Goal: Task Accomplishment & Management: Use online tool/utility

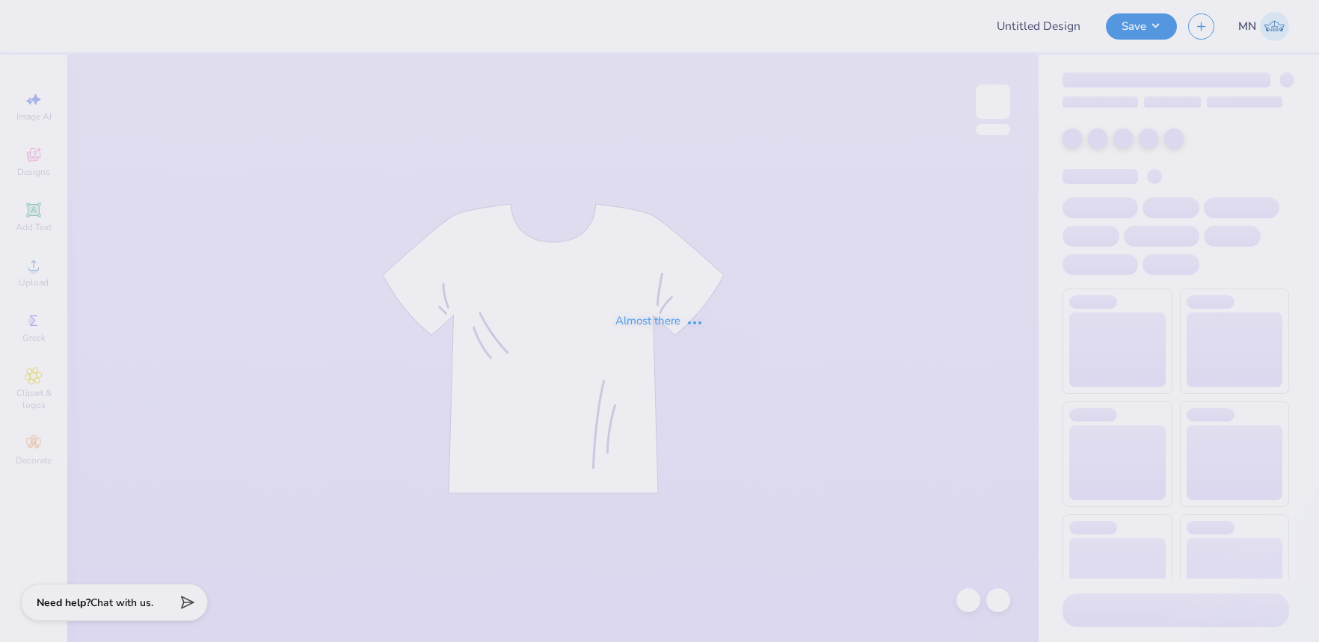
type input "APhi Big/Little Design"
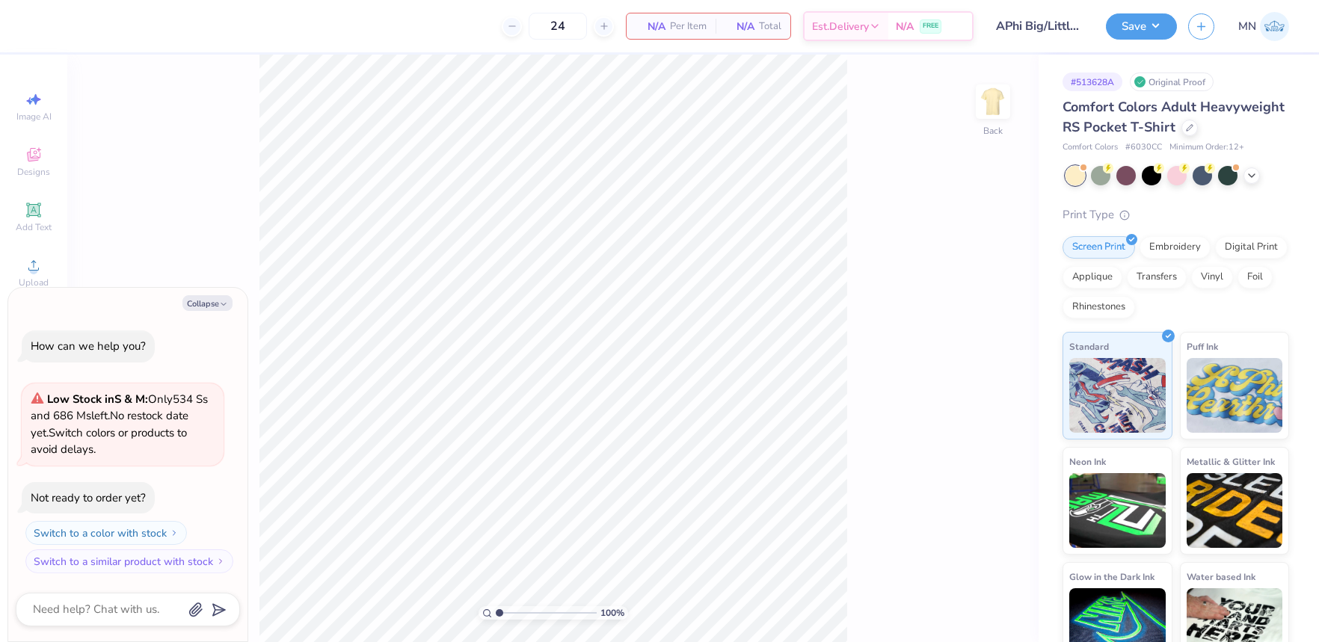
drag, startPoint x: 991, startPoint y: 115, endPoint x: 867, endPoint y: 135, distance: 125.6
click at [989, 115] on img at bounding box center [993, 102] width 30 height 30
click at [194, 305] on button "Collapse" at bounding box center [207, 303] width 50 height 16
type textarea "x"
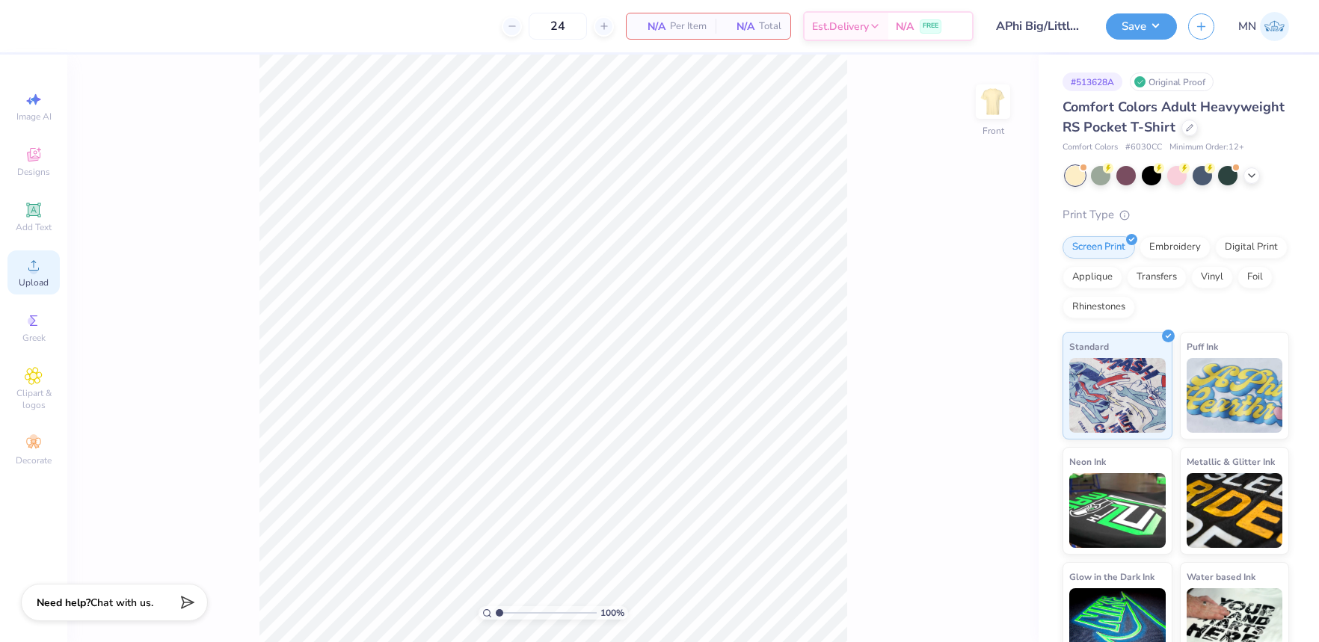
click at [35, 275] on div "Upload" at bounding box center [33, 272] width 52 height 44
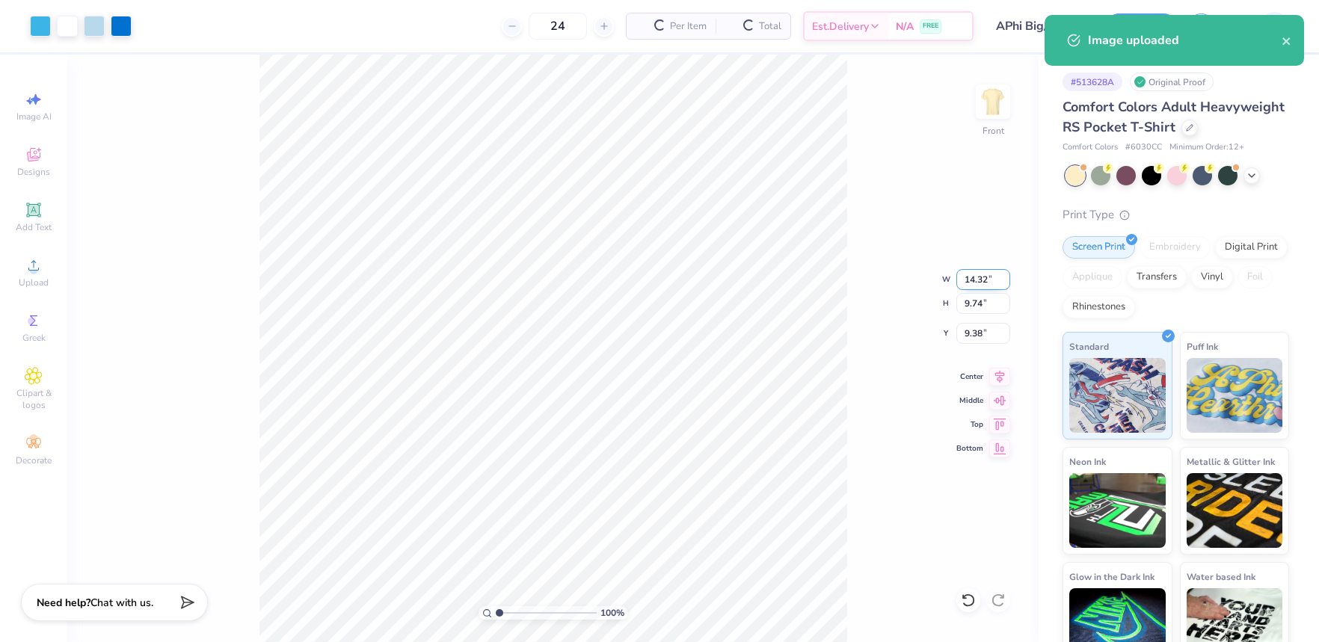
click at [976, 271] on input "14.32" at bounding box center [983, 279] width 54 height 21
type input "12.00"
type input "8.16"
click at [976, 333] on input "10.17" at bounding box center [983, 333] width 54 height 21
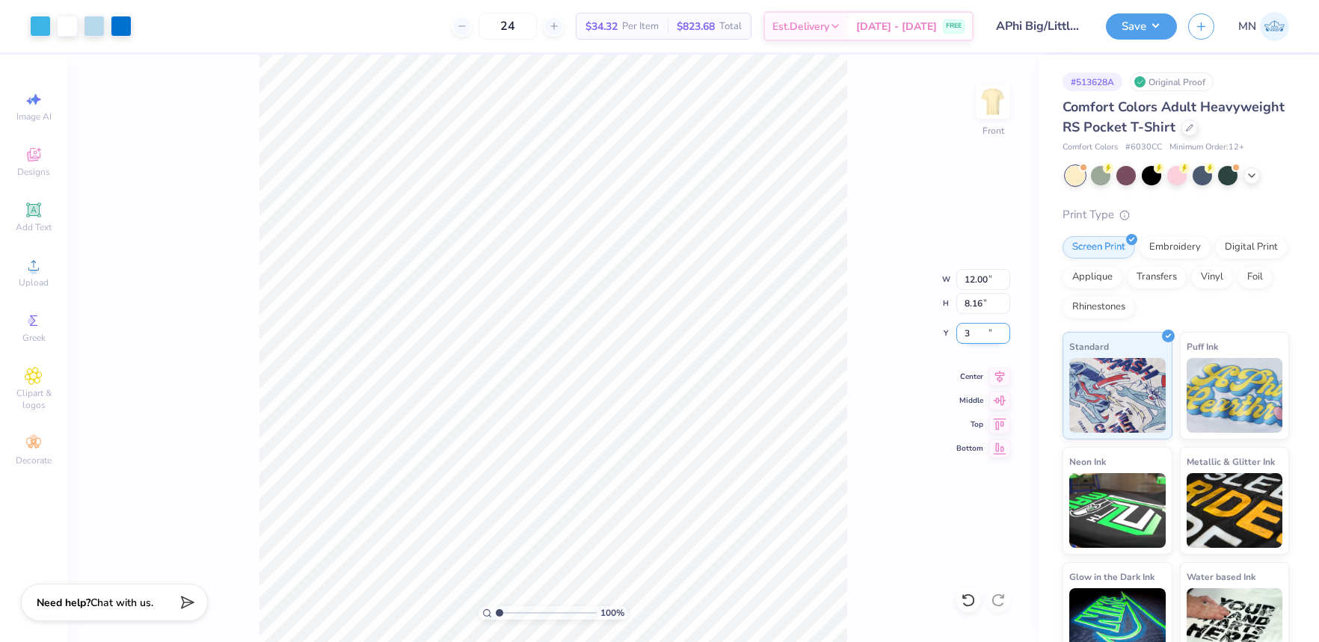
type input "3.00"
click at [31, 207] on icon at bounding box center [33, 209] width 11 height 11
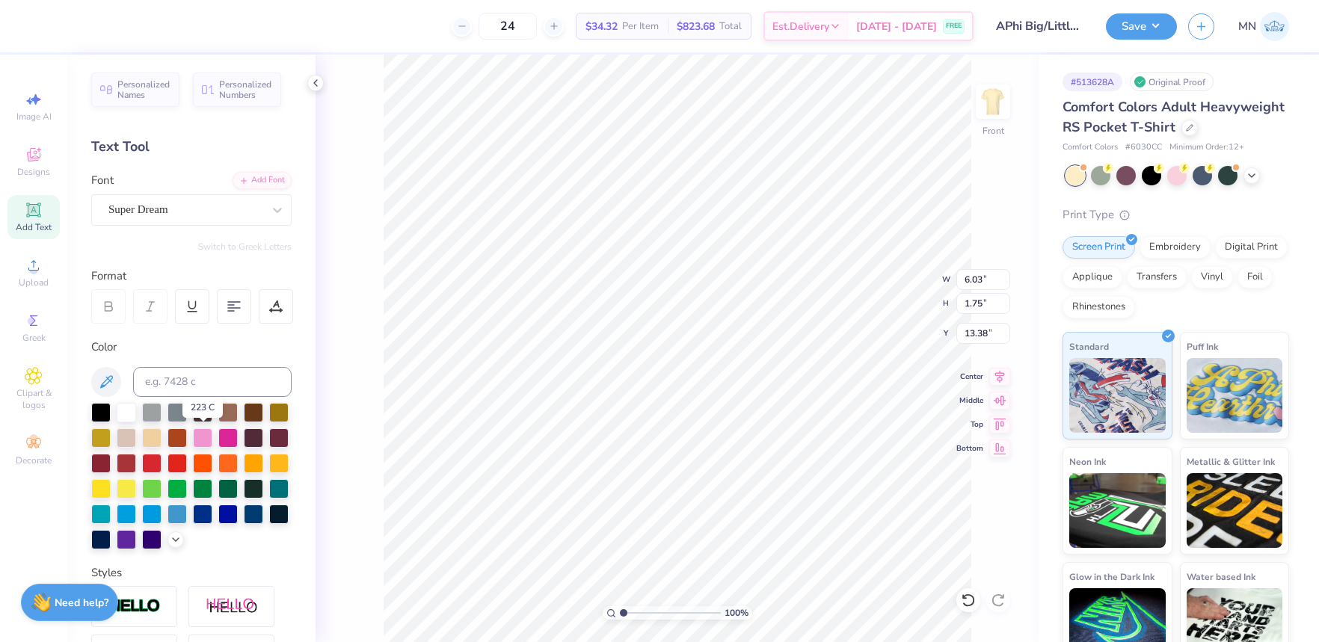
drag, startPoint x: 202, startPoint y: 440, endPoint x: 214, endPoint y: 436, distance: 12.8
click at [202, 440] on div at bounding box center [202, 437] width 19 height 19
click at [264, 175] on div "Add Font" at bounding box center [262, 178] width 59 height 17
click at [267, 179] on div "Add Font" at bounding box center [262, 178] width 59 height 17
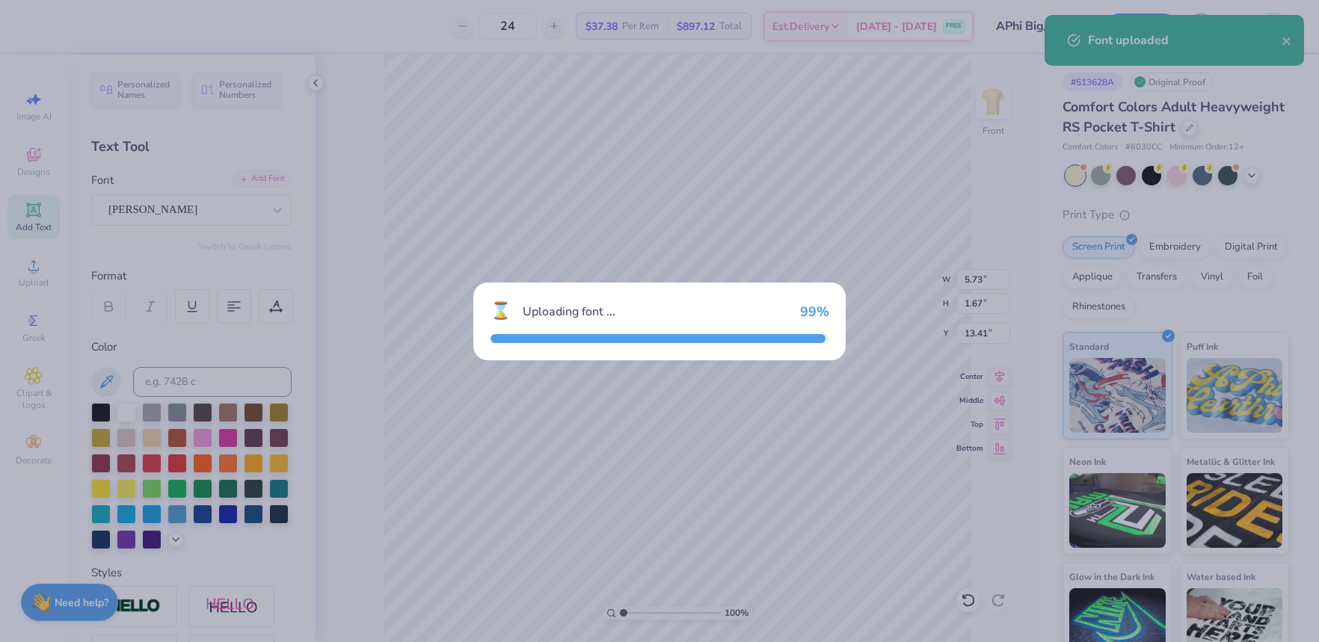
type input "5.73"
type input "1.67"
type input "13.41"
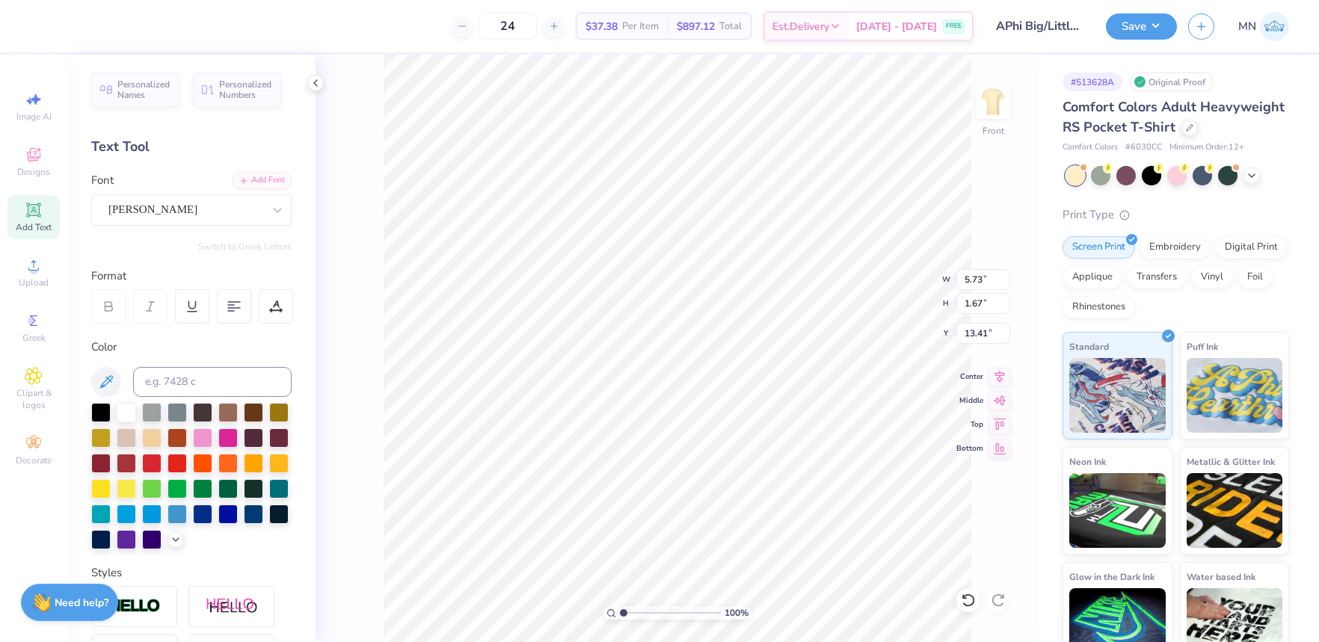
type textarea "Big"
type input "5.08"
type input "4.89"
type input "9.04"
type input "9.36"
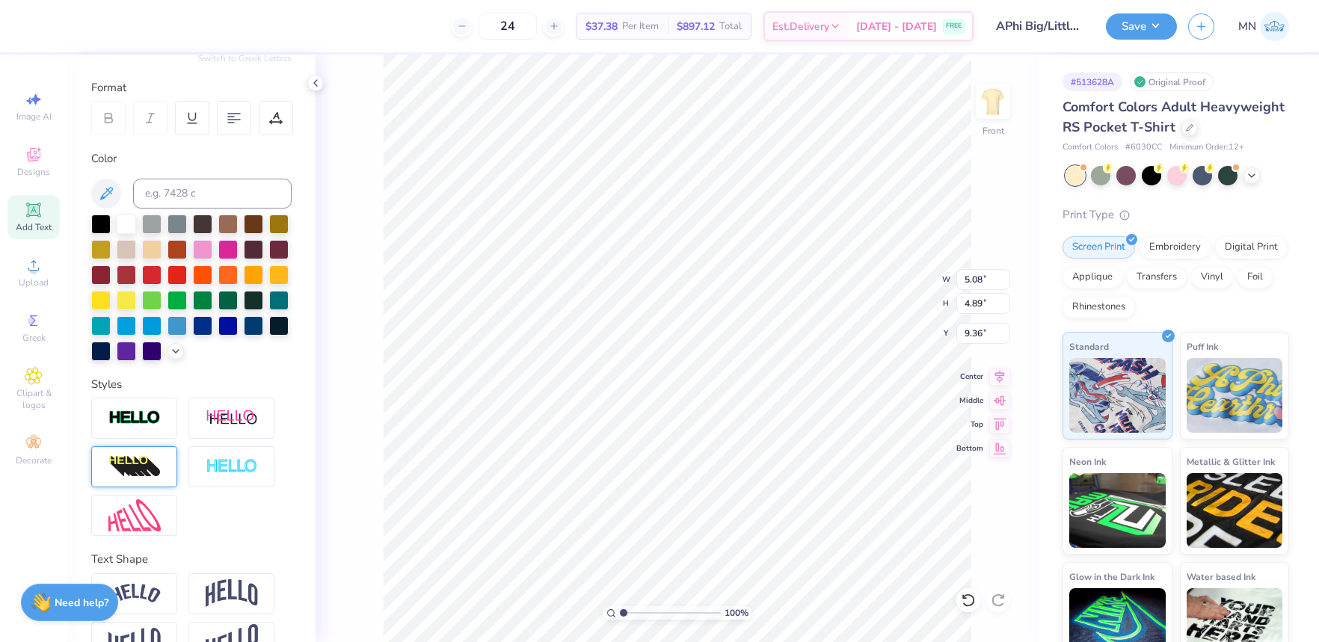
scroll to position [194, 0]
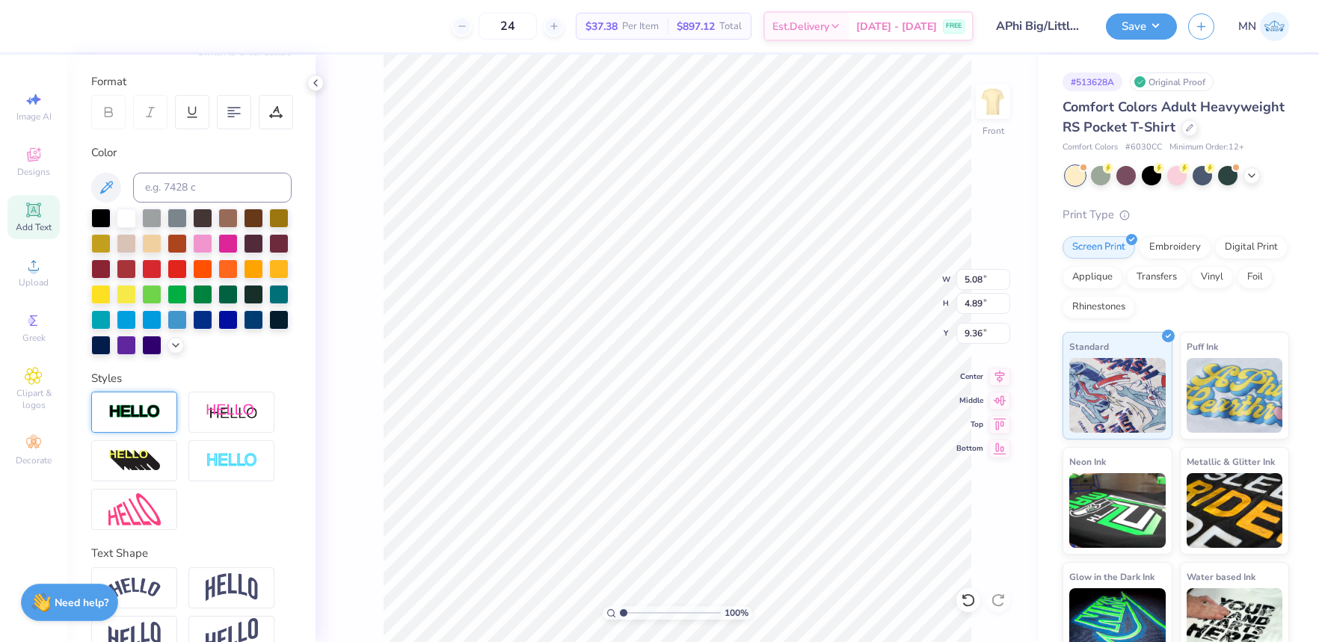
click at [149, 416] on img at bounding box center [134, 412] width 52 height 17
type input "5.16"
type input "4.97"
type input "9.32"
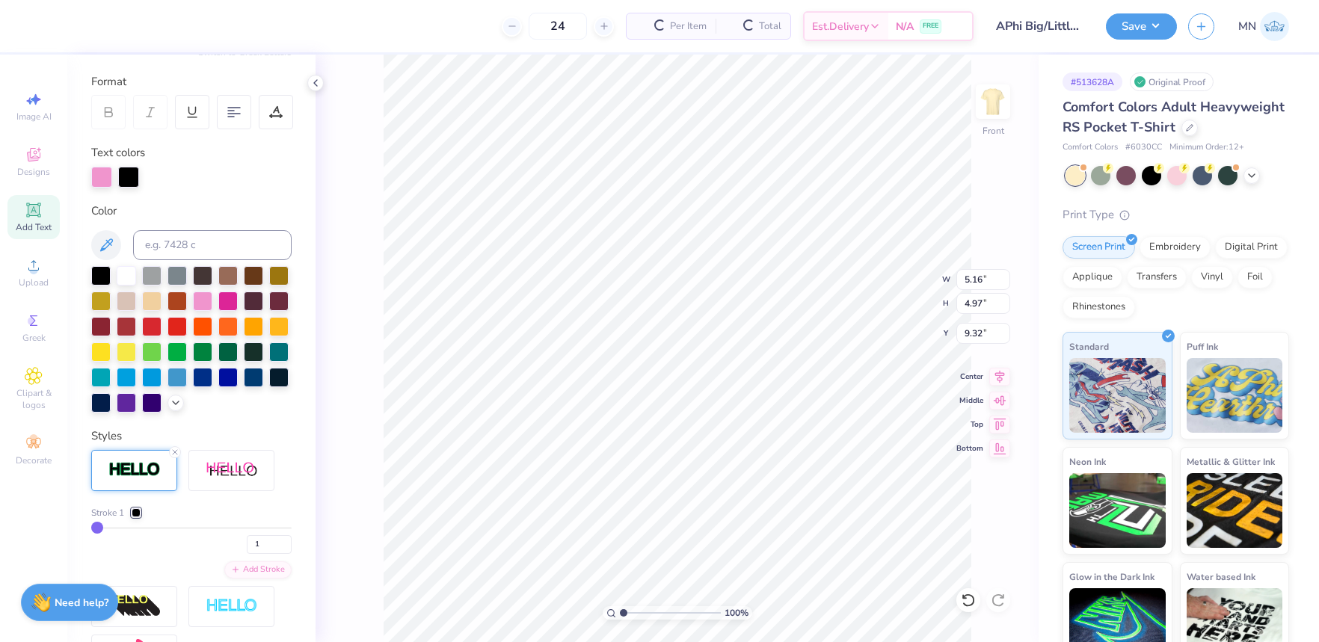
drag, startPoint x: 138, startPoint y: 511, endPoint x: 147, endPoint y: 518, distance: 11.1
click at [139, 511] on div at bounding box center [136, 512] width 9 height 9
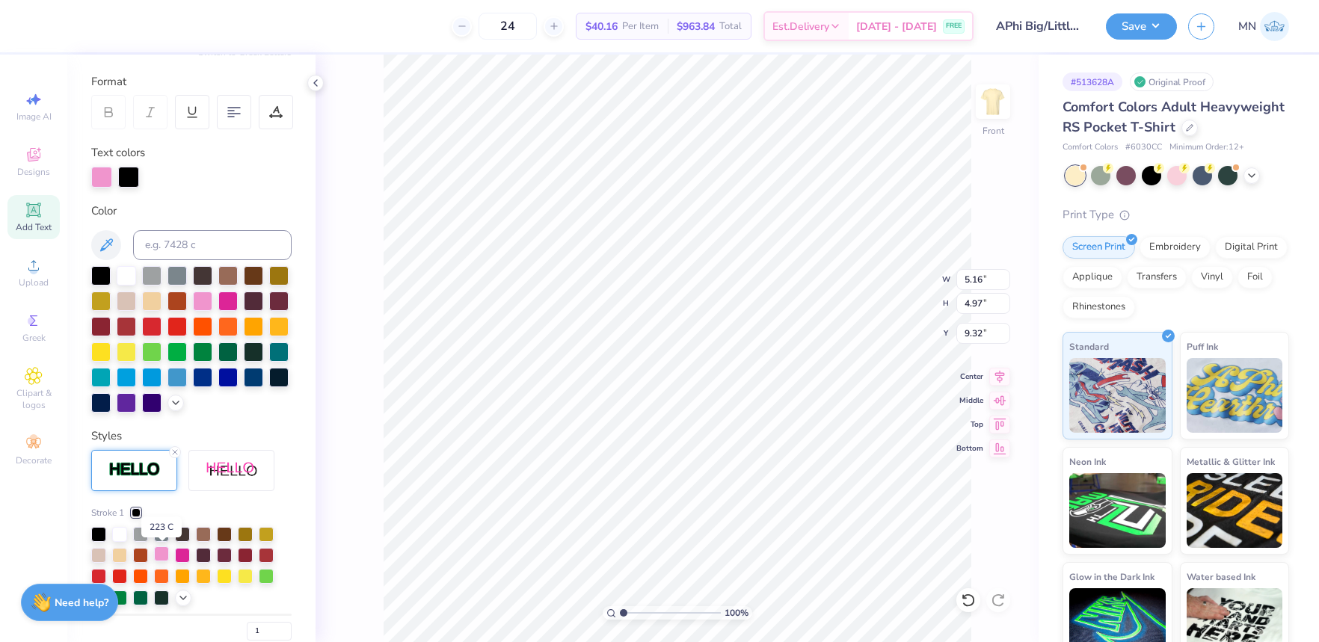
click at [160, 556] on div at bounding box center [161, 554] width 15 height 15
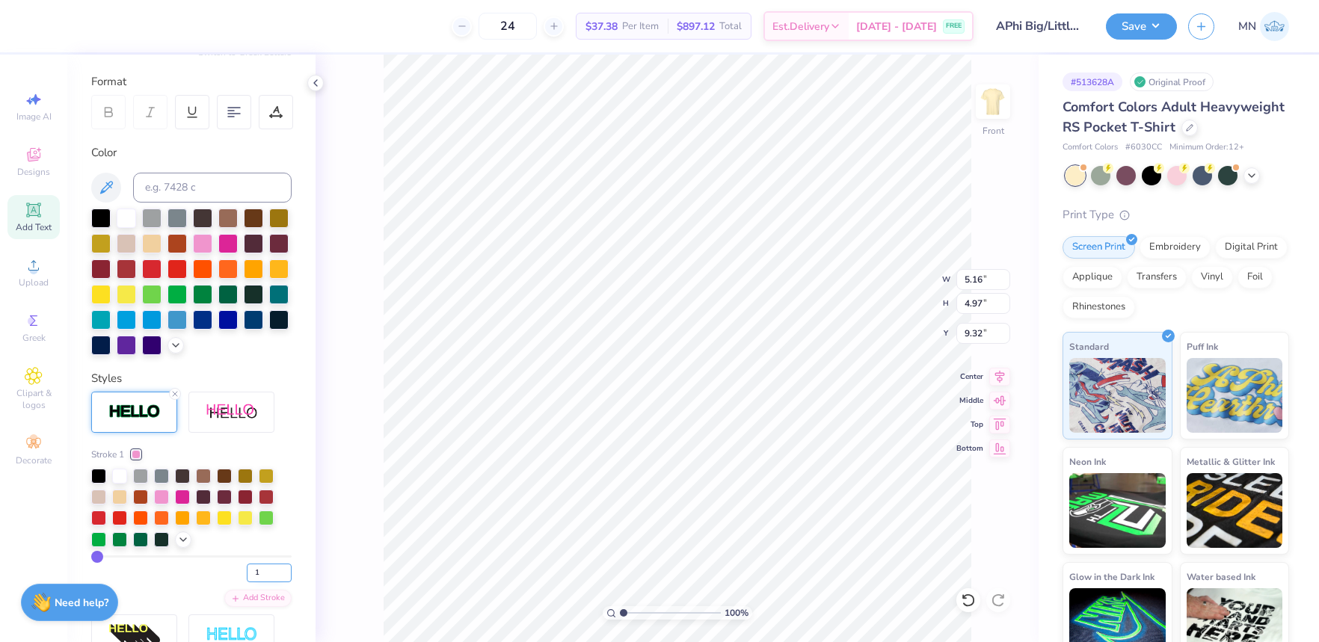
click at [283, 576] on input "1" at bounding box center [269, 573] width 45 height 19
type input ".5"
type input "9.28"
click at [177, 393] on icon at bounding box center [174, 394] width 9 height 9
type input "5.08"
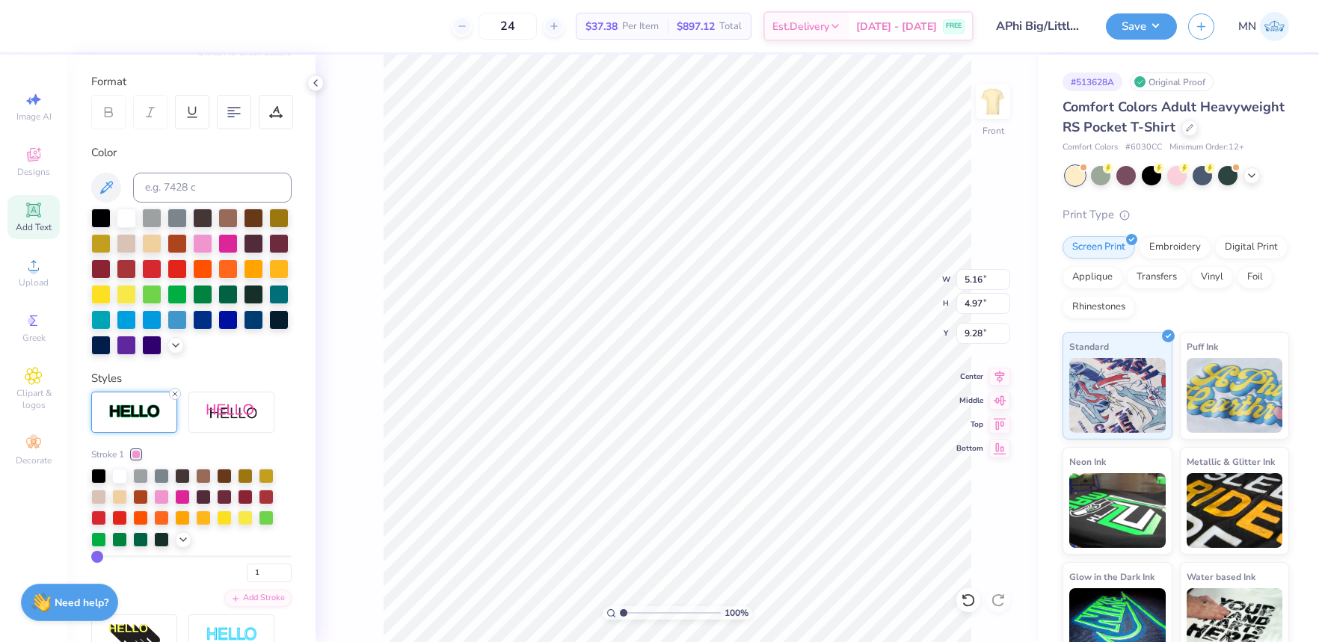
type input "4.89"
type input "9.32"
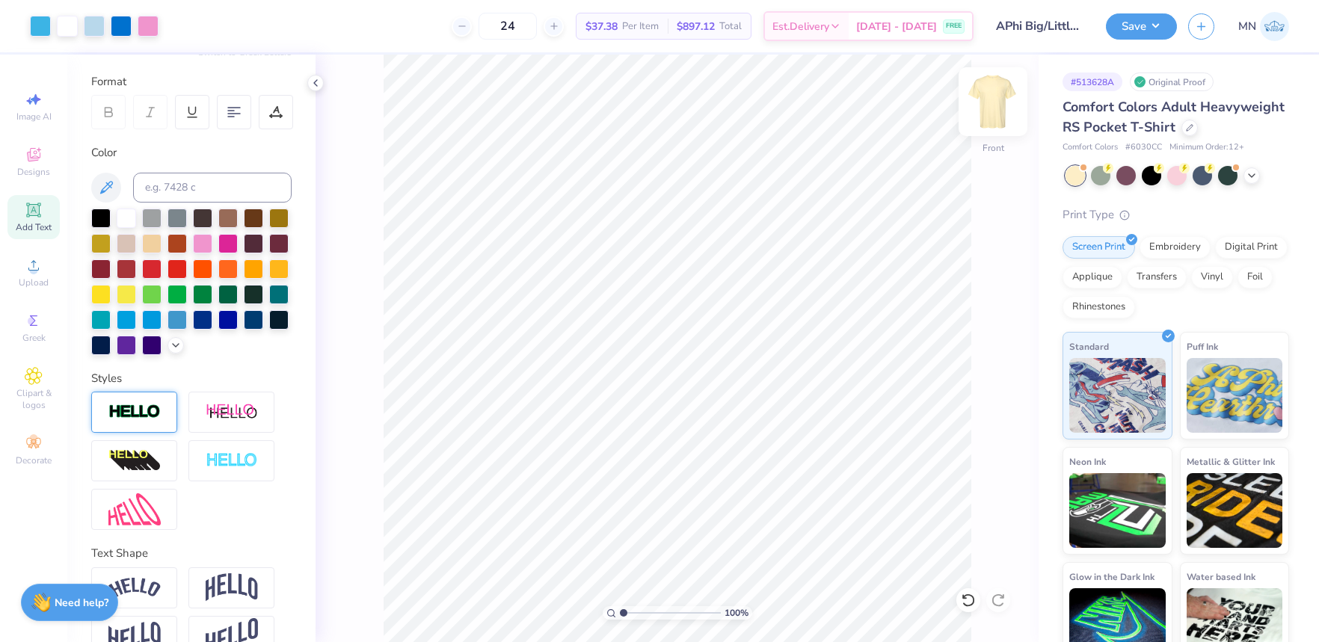
click at [1003, 115] on img at bounding box center [993, 102] width 60 height 60
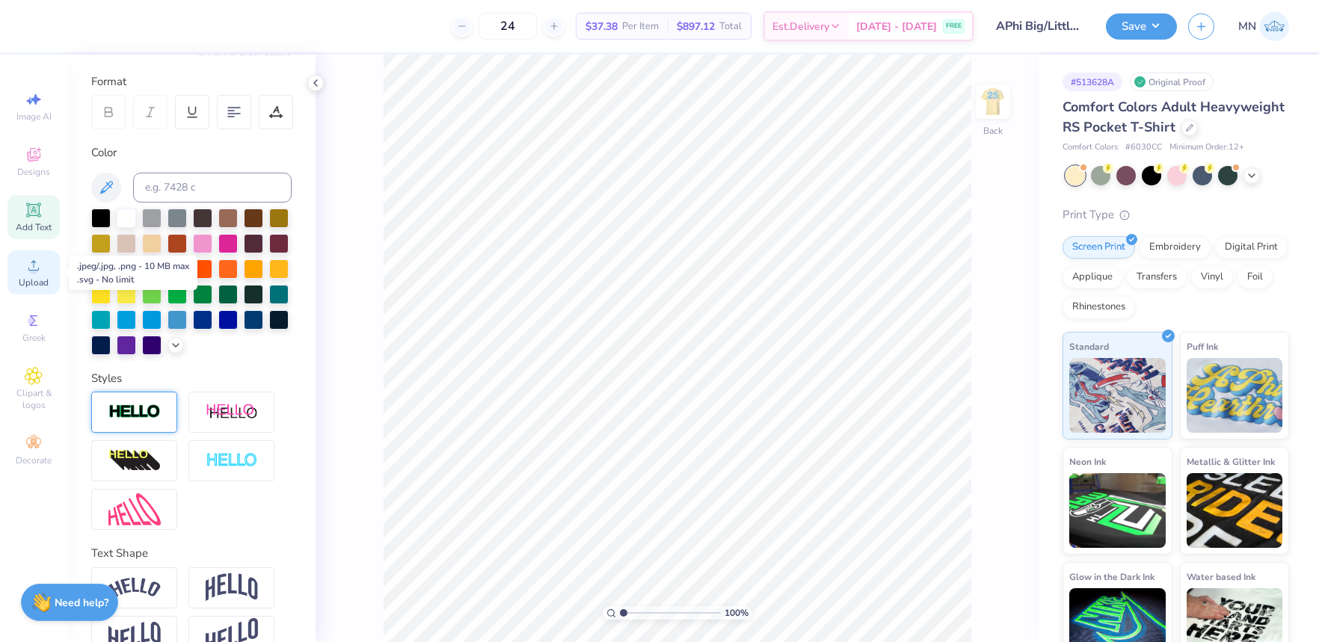
click at [45, 256] on div "Upload" at bounding box center [33, 272] width 52 height 44
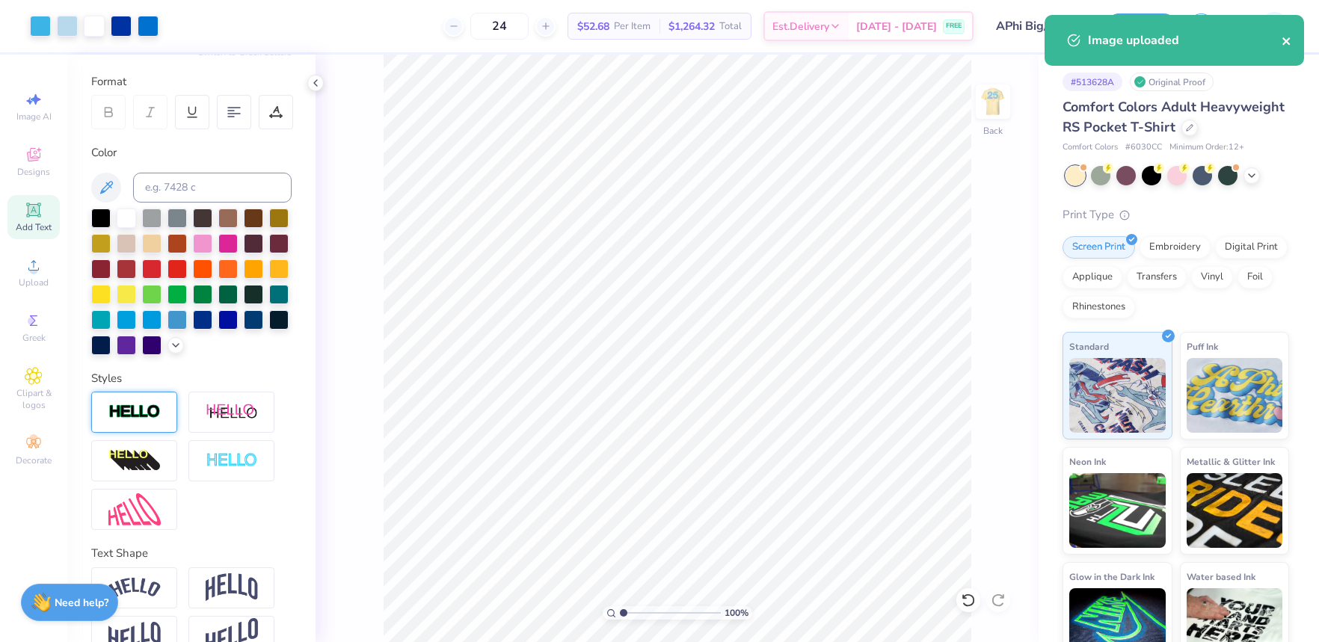
click at [1290, 37] on icon "close" at bounding box center [1287, 41] width 10 height 12
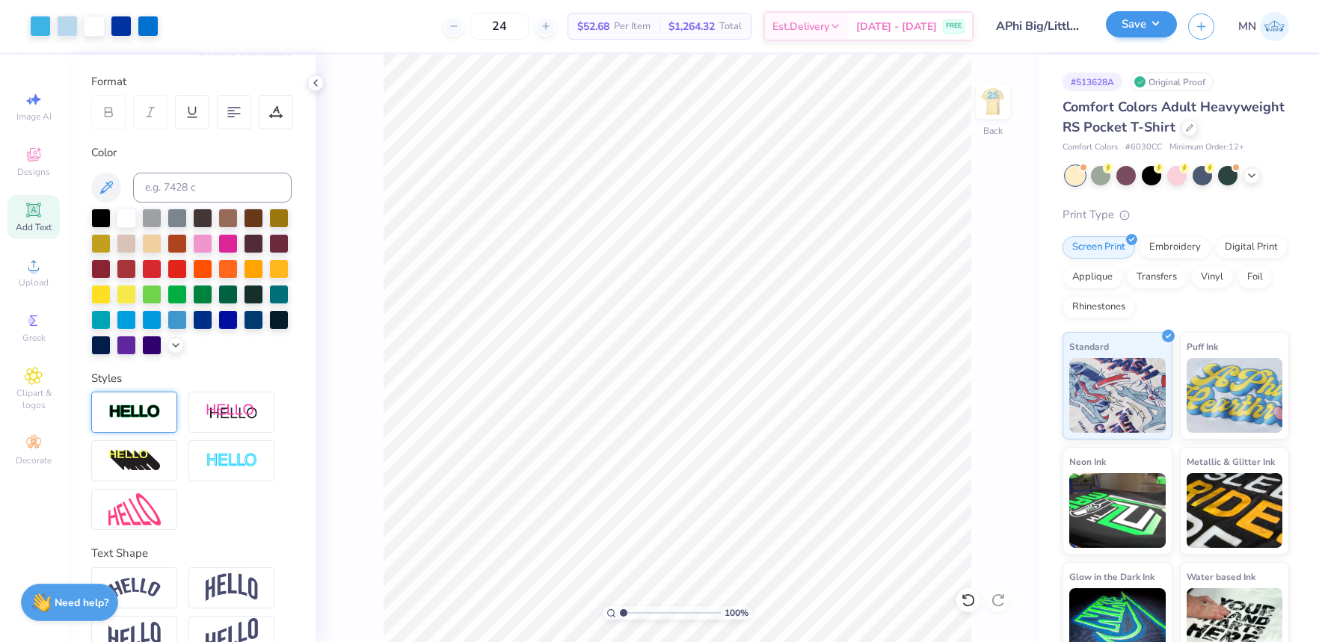
click at [1139, 30] on div "Art colors 24 $52.68 Per Item $1,264.32 Total Est. Delivery [DATE] - [DATE] FRE…" at bounding box center [659, 321] width 1319 height 642
click at [1147, 24] on button "Save" at bounding box center [1141, 24] width 71 height 26
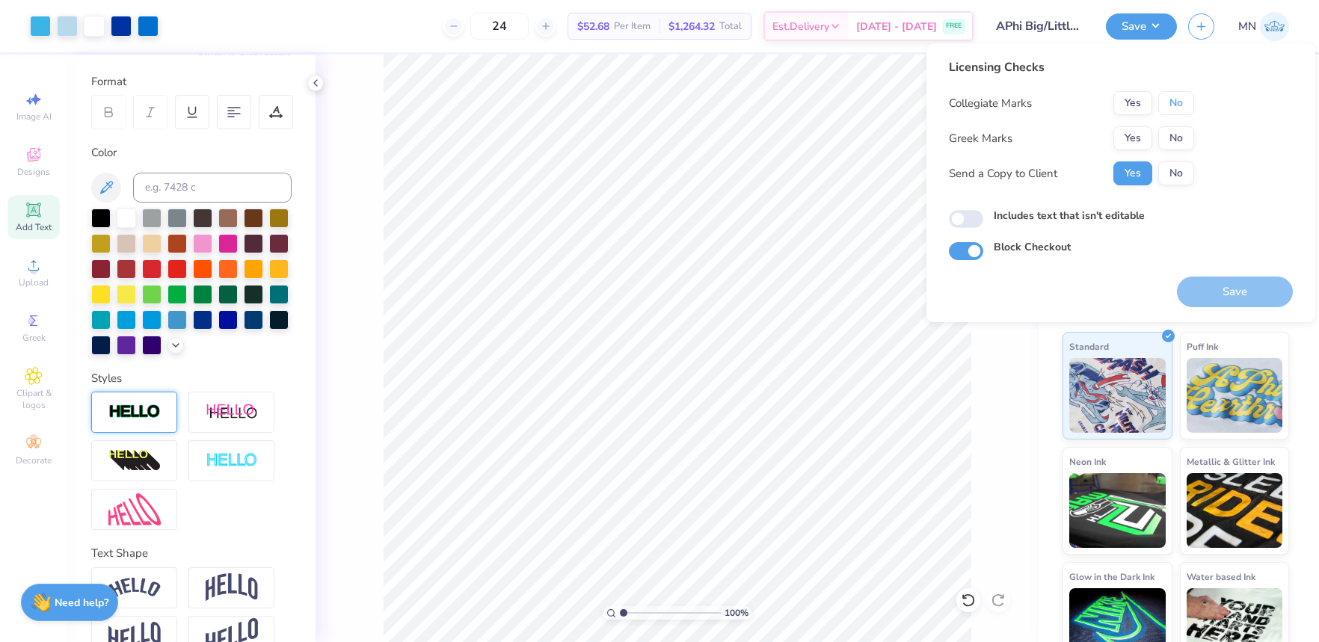
drag, startPoint x: 1182, startPoint y: 102, endPoint x: 1161, endPoint y: 123, distance: 29.6
click at [1180, 104] on button "No" at bounding box center [1176, 103] width 36 height 24
click at [1146, 129] on button "Yes" at bounding box center [1132, 138] width 39 height 24
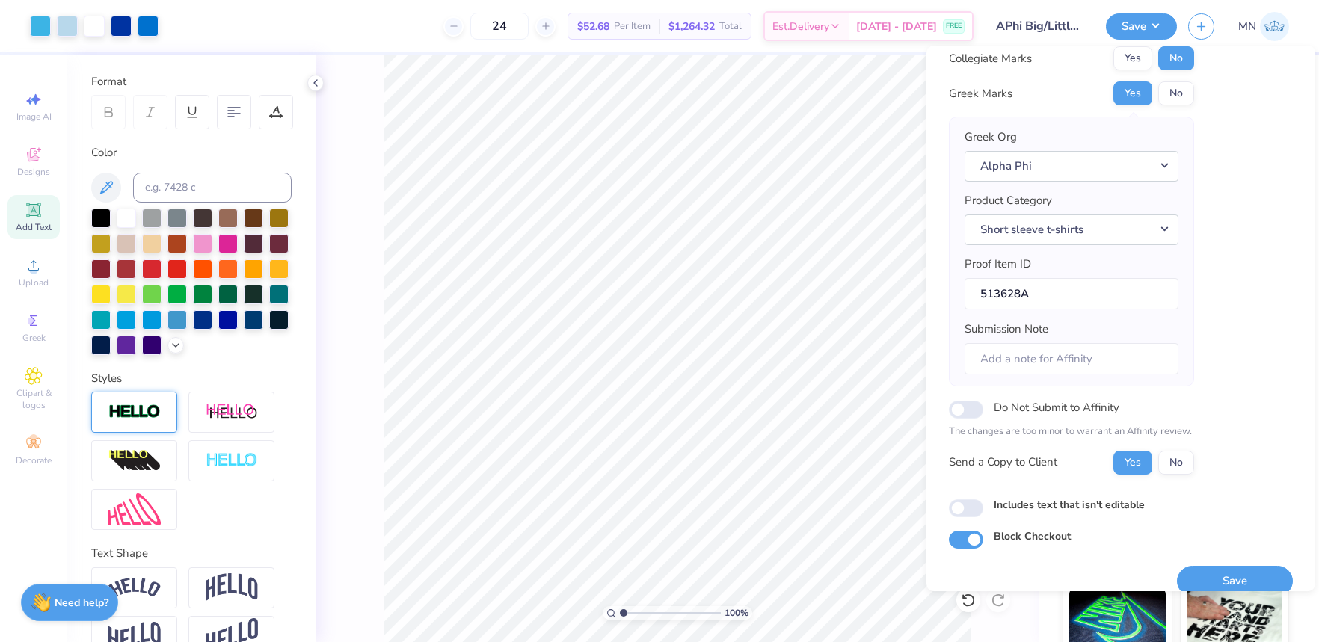
scroll to position [67, 0]
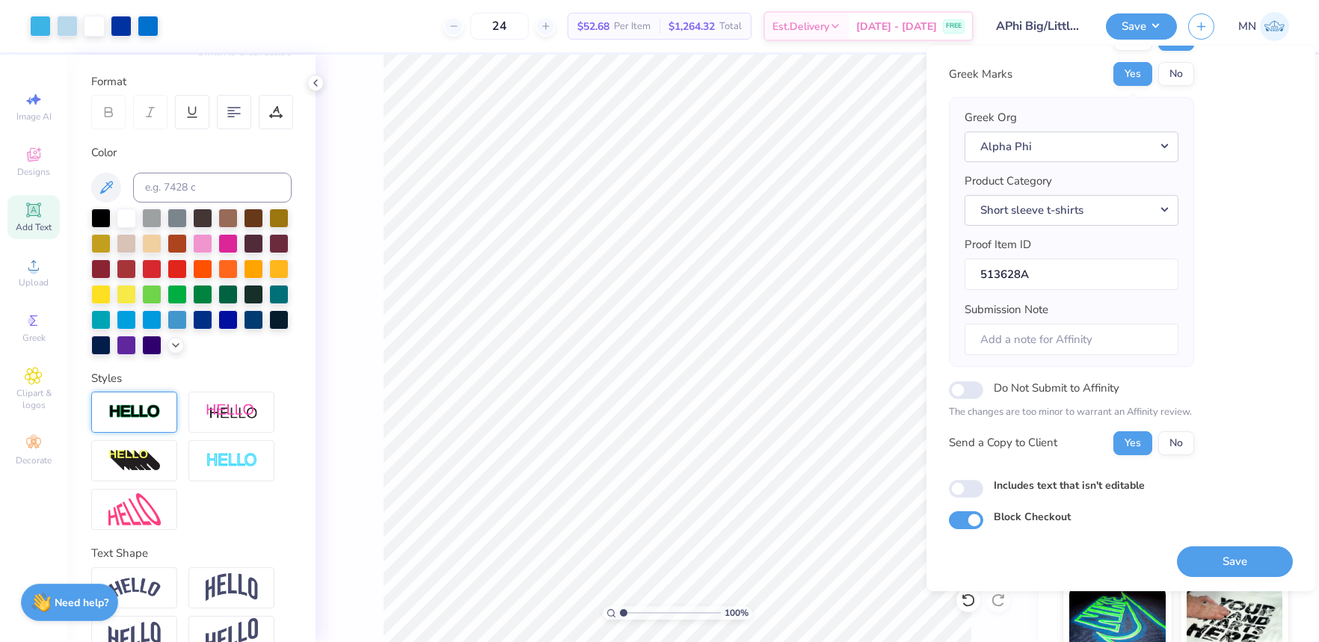
drag, startPoint x: 1217, startPoint y: 567, endPoint x: 1196, endPoint y: 445, distance: 123.8
click at [1217, 567] on button "Save" at bounding box center [1235, 562] width 116 height 31
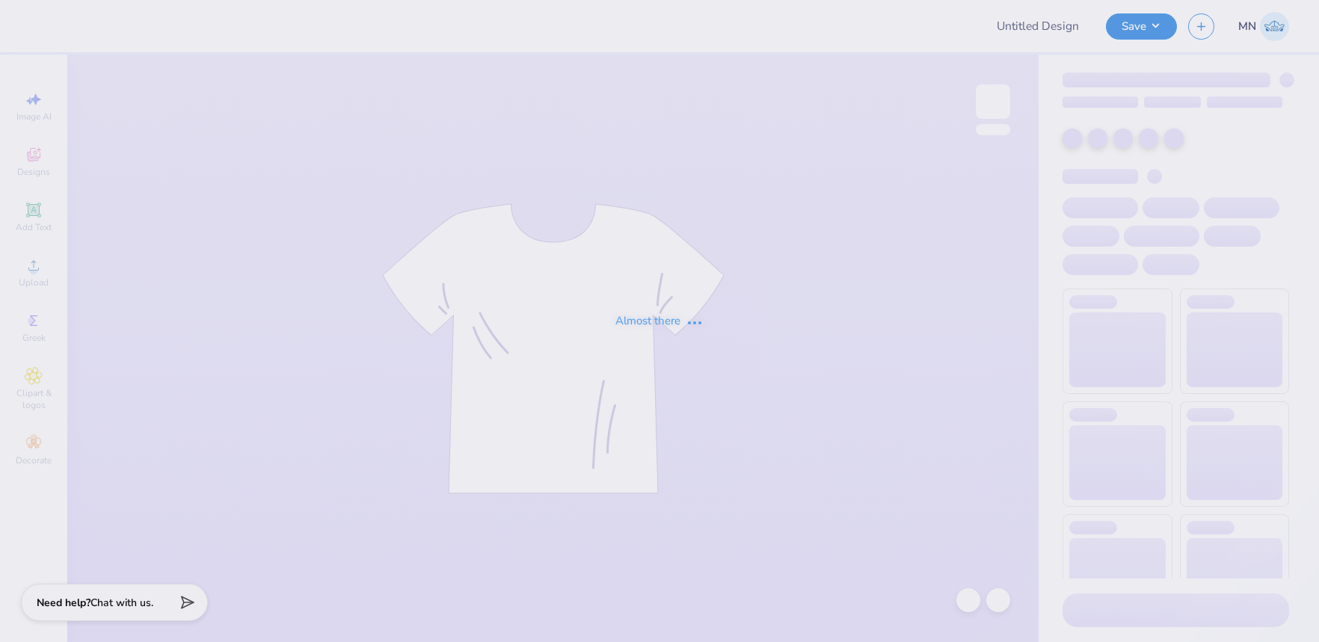
type input "APhi Big/Little Design"
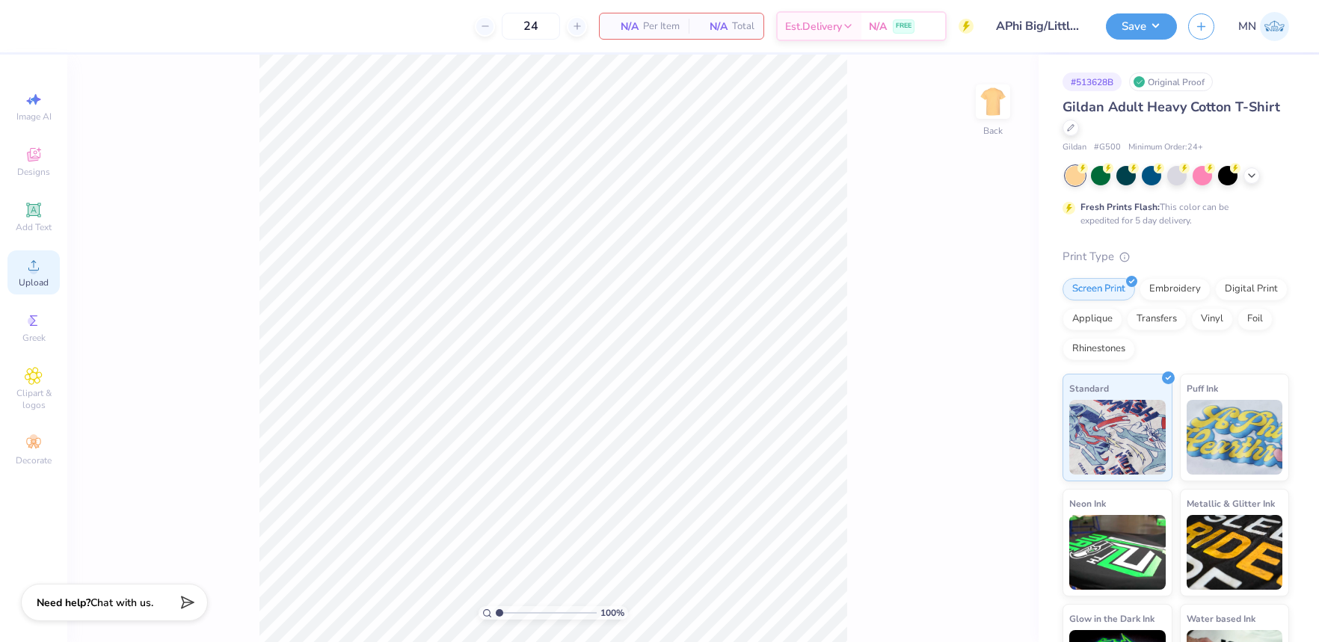
drag, startPoint x: 36, startPoint y: 262, endPoint x: 44, endPoint y: 262, distance: 8.2
click at [37, 262] on icon at bounding box center [34, 265] width 18 height 18
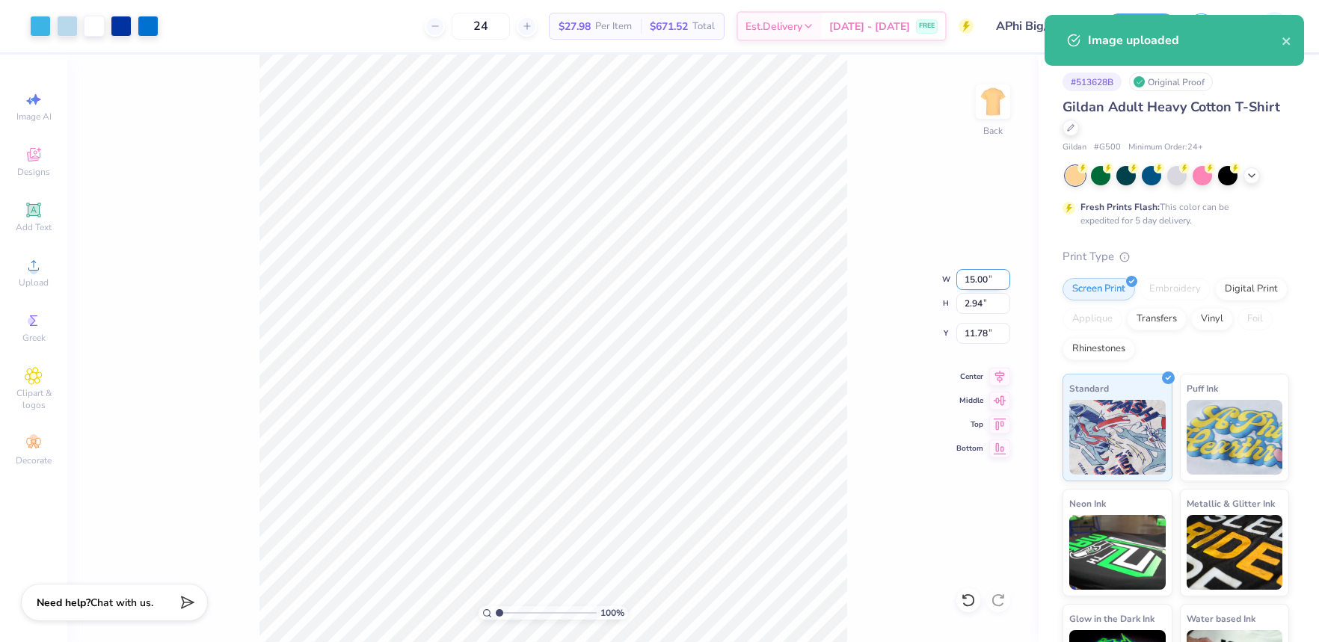
click at [976, 283] on input "15.00" at bounding box center [983, 279] width 54 height 21
type input "4.00"
type input "0.79"
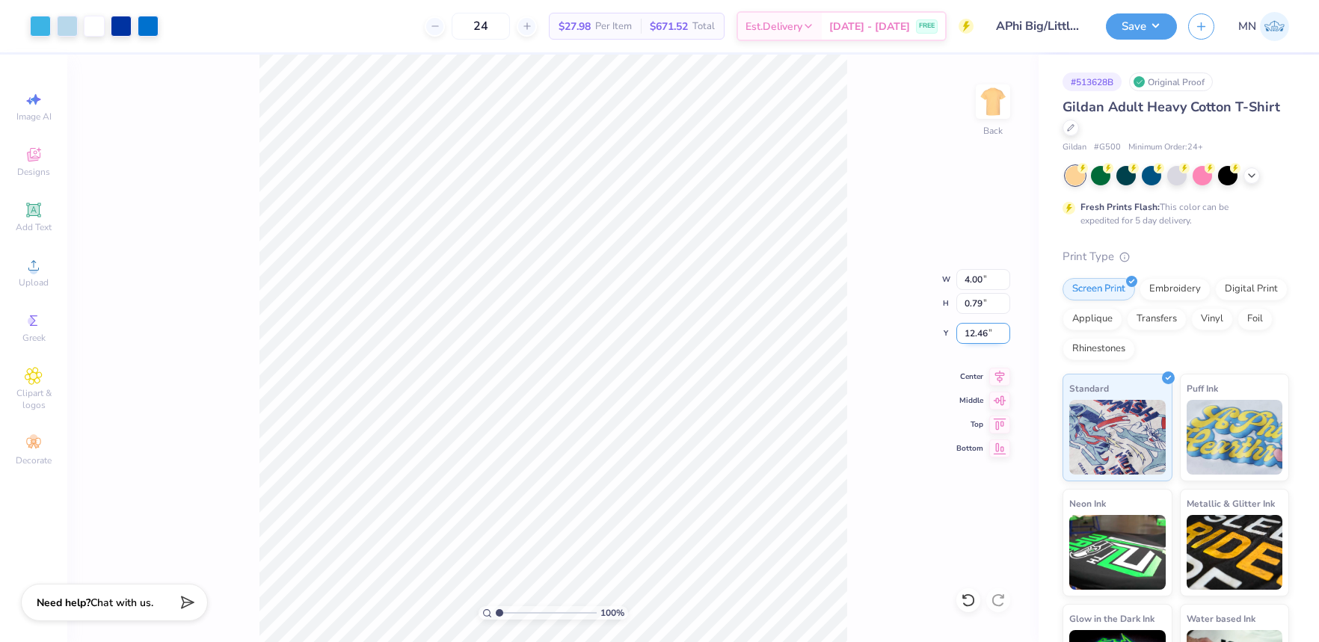
click at [974, 333] on input "12.46" at bounding box center [983, 333] width 54 height 21
type input "3.00"
click at [999, 110] on img at bounding box center [993, 102] width 60 height 60
drag, startPoint x: 27, startPoint y: 264, endPoint x: 40, endPoint y: 267, distance: 13.1
click at [30, 265] on icon at bounding box center [34, 265] width 18 height 18
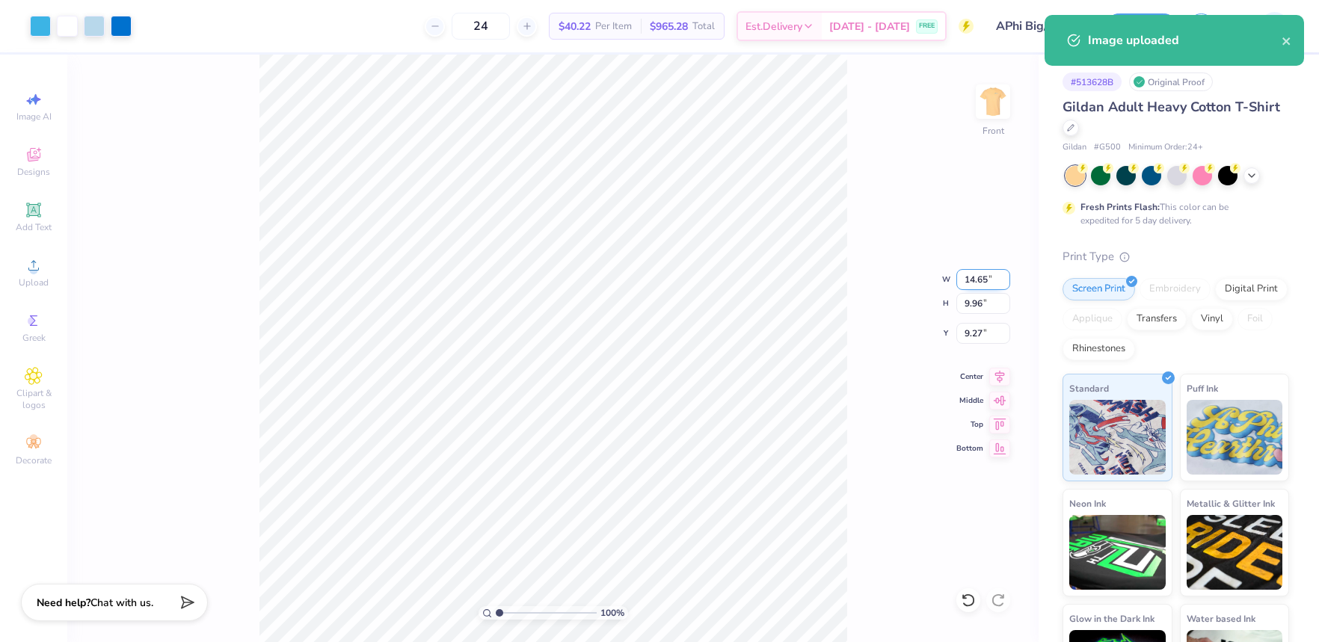
click at [981, 275] on input "14.65" at bounding box center [983, 279] width 54 height 21
type input "12.00"
type input "8.16"
click at [983, 334] on input "10.17" at bounding box center [983, 333] width 54 height 21
type input "3.00"
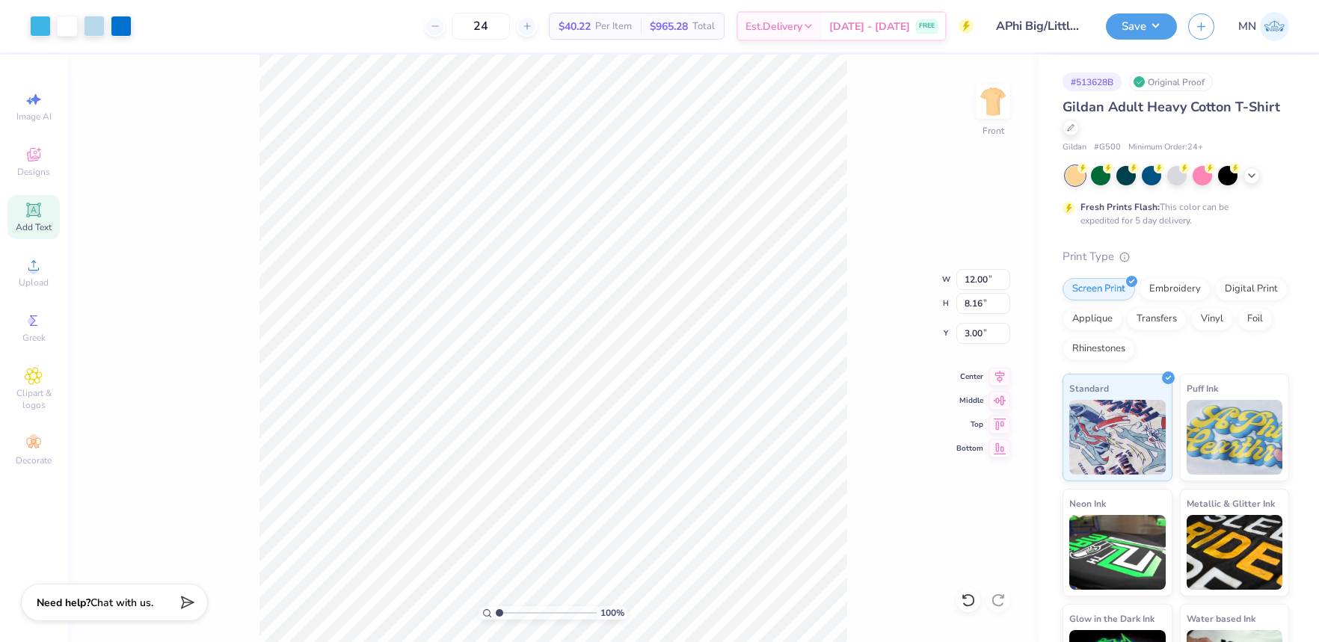
click at [27, 227] on span "Add Text" at bounding box center [34, 227] width 36 height 12
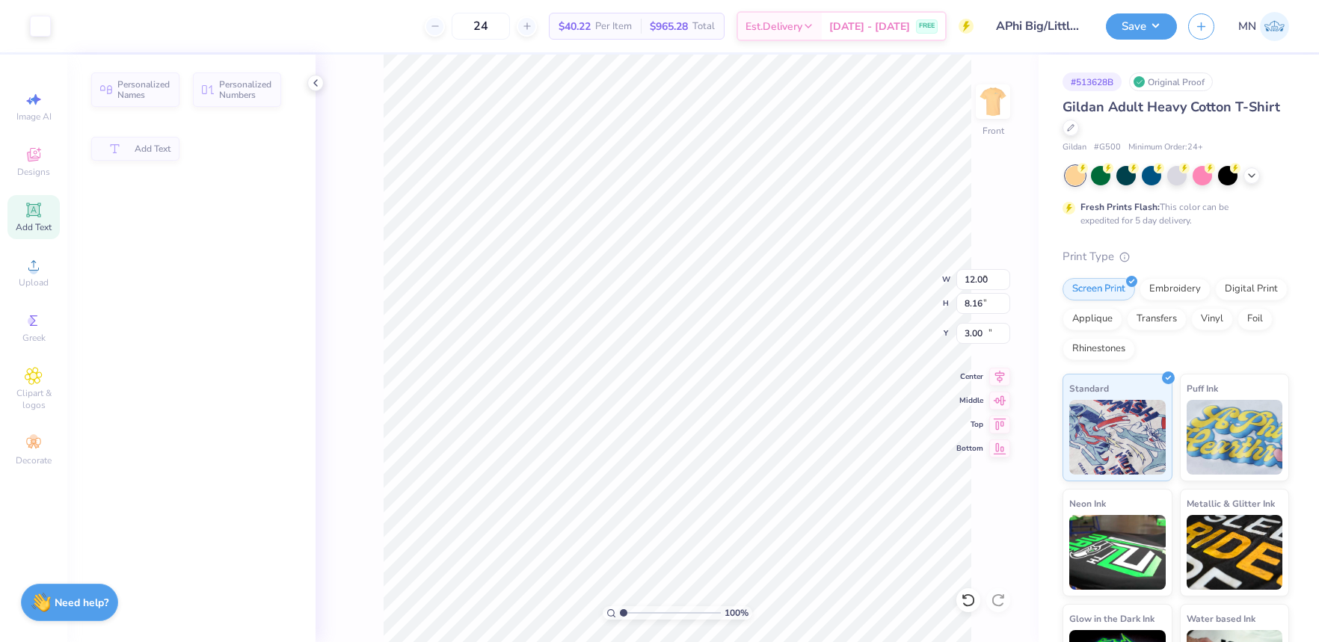
type input "5.91"
type input "1.71"
type input "13.39"
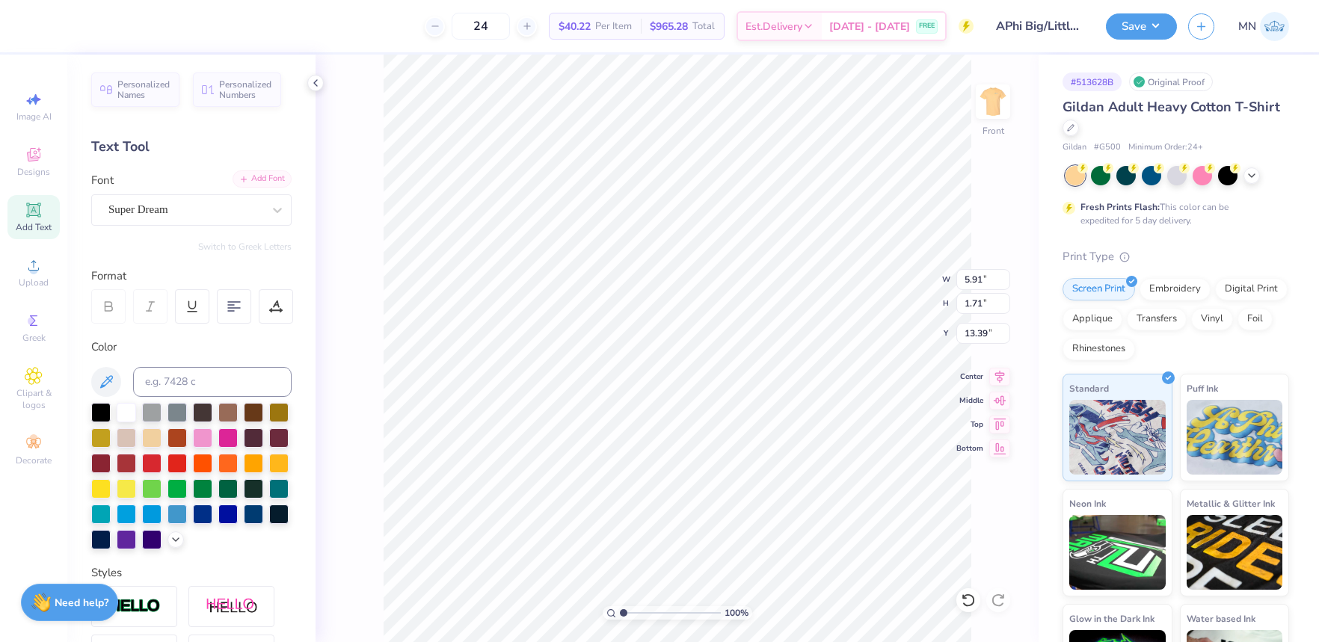
click at [267, 176] on div "Add Font" at bounding box center [262, 178] width 59 height 17
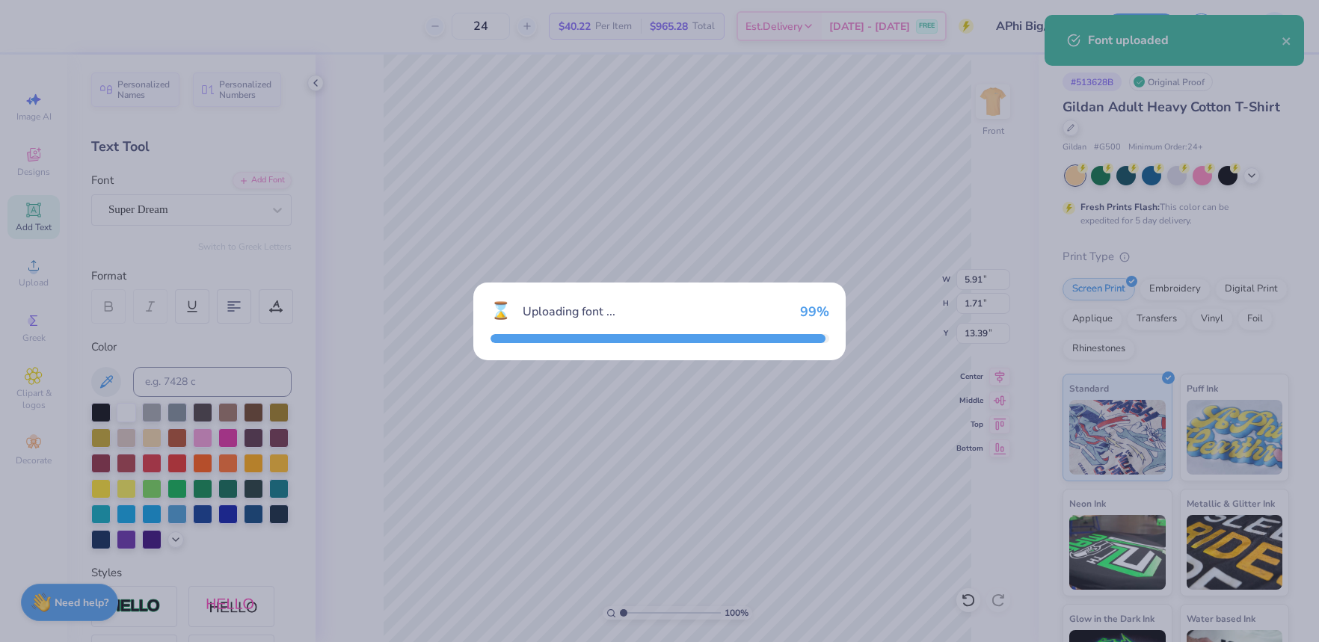
type input "5.61"
type input "1.64"
type input "13.43"
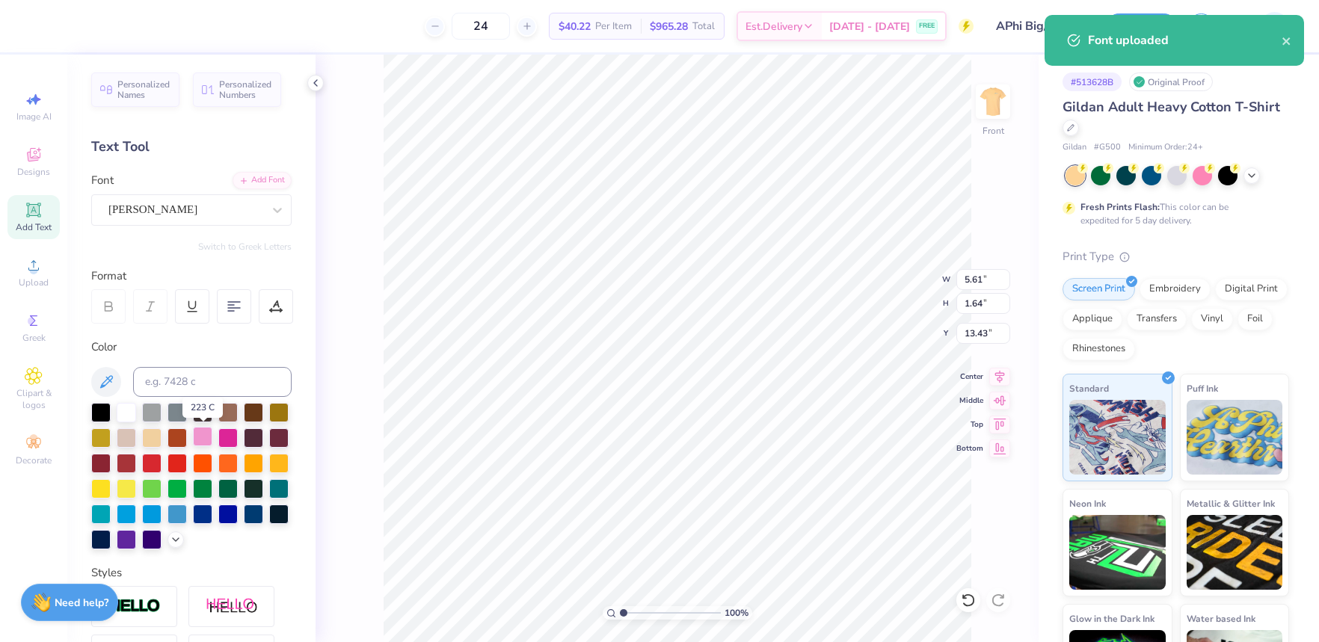
click at [200, 429] on div at bounding box center [202, 436] width 19 height 19
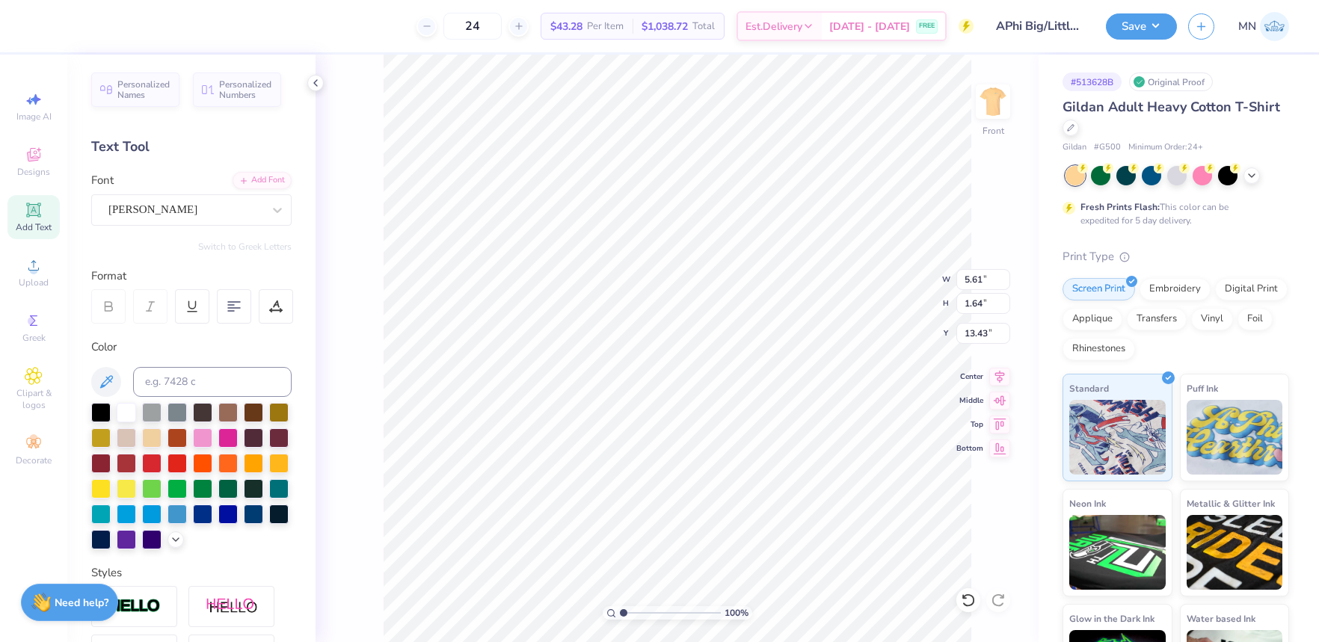
type textarea "Little"
type input "6.99"
type input "2.18"
type input "10.63"
click at [1137, 33] on button "Save" at bounding box center [1141, 26] width 71 height 26
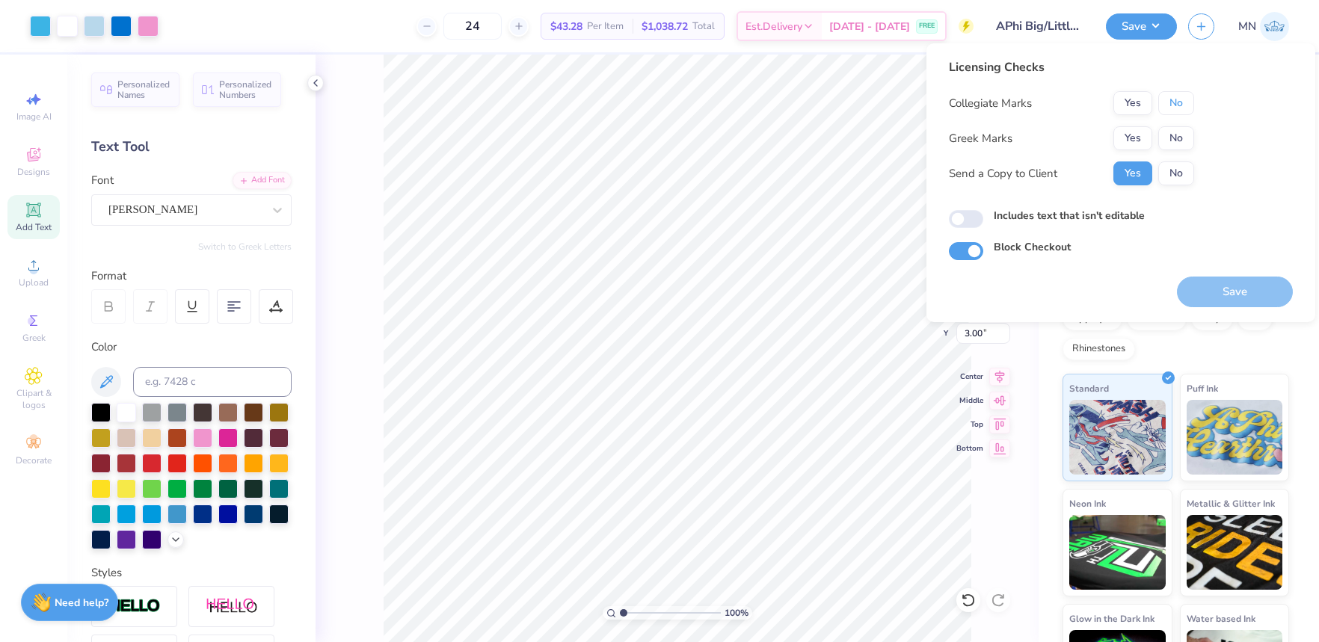
drag, startPoint x: 1181, startPoint y: 97, endPoint x: 1151, endPoint y: 123, distance: 40.3
click at [1181, 98] on button "No" at bounding box center [1176, 103] width 36 height 24
drag, startPoint x: 1151, startPoint y: 123, endPoint x: 1138, endPoint y: 133, distance: 16.0
click at [1138, 133] on button "Yes" at bounding box center [1132, 138] width 39 height 24
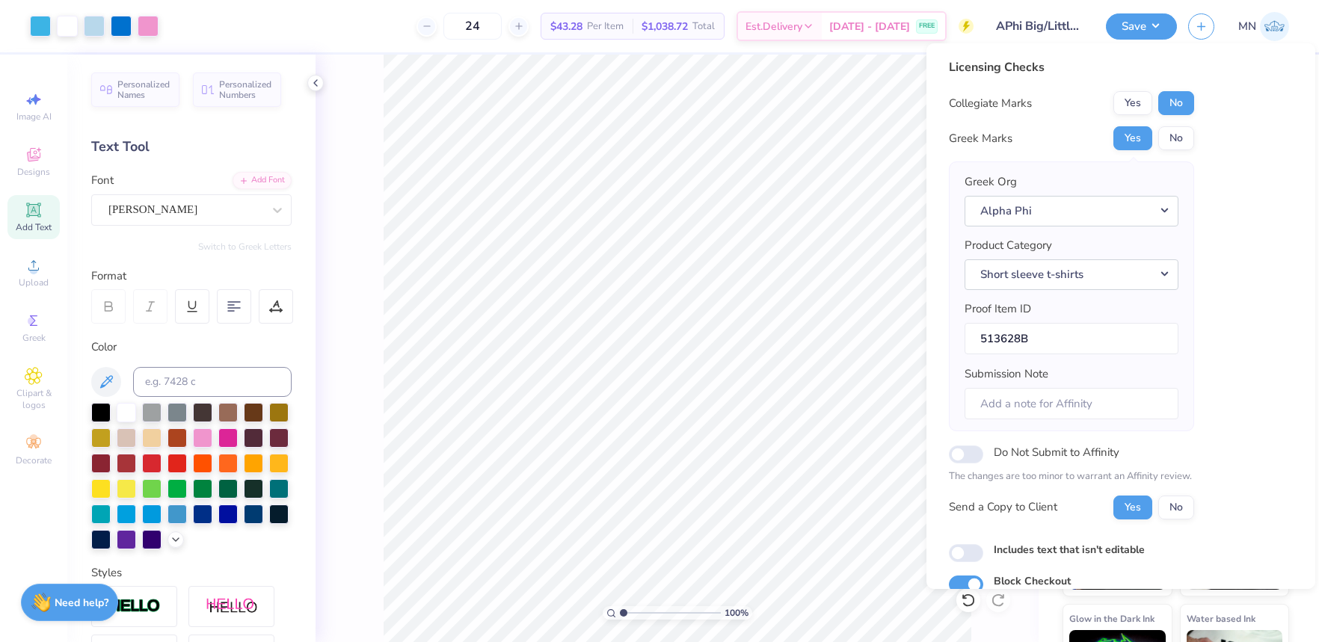
scroll to position [67, 0]
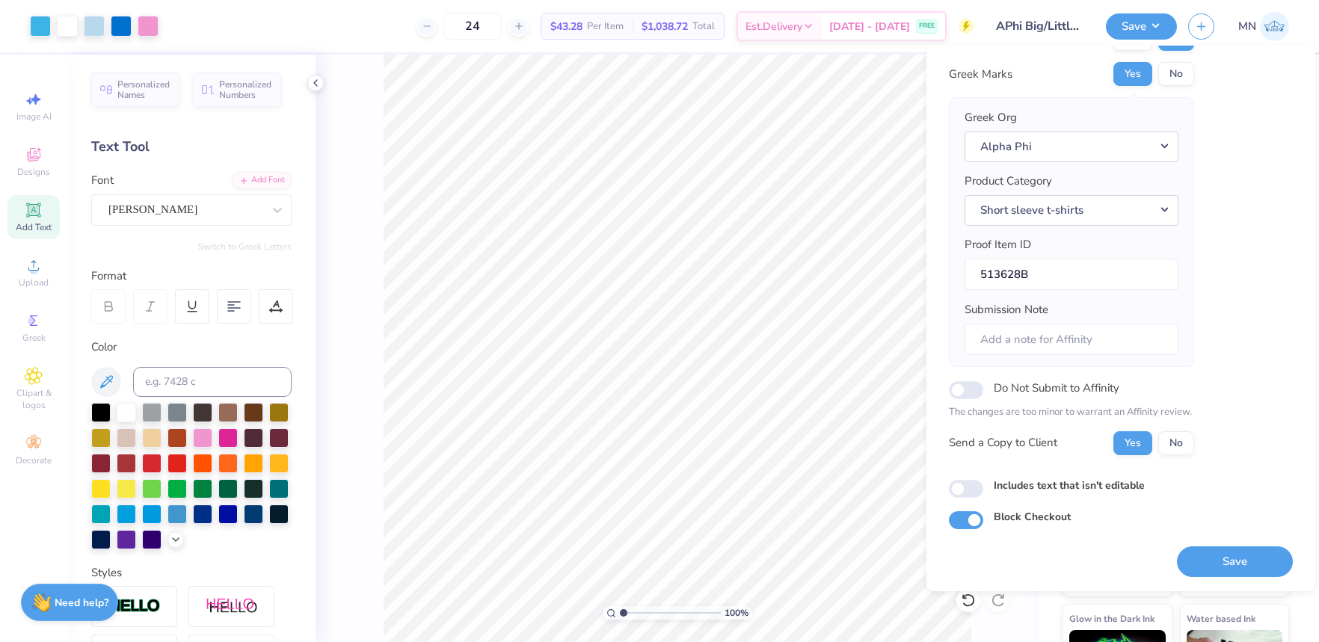
click at [1239, 549] on button "Save" at bounding box center [1235, 562] width 116 height 31
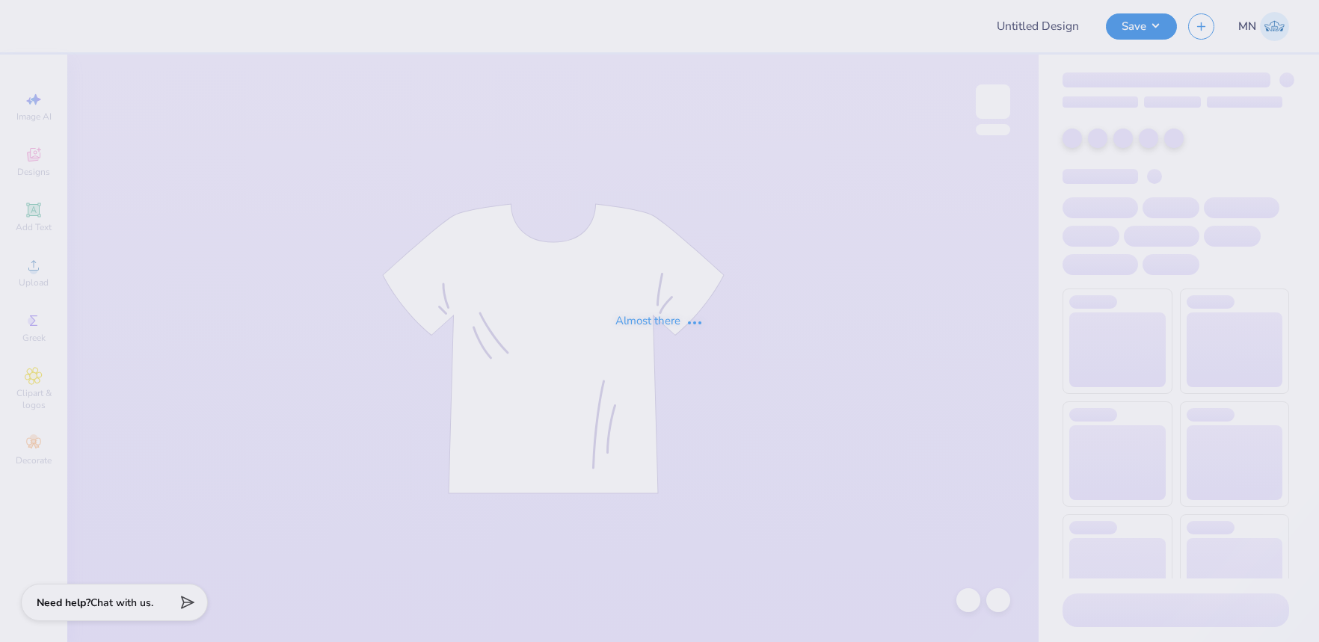
type input "pw 3"
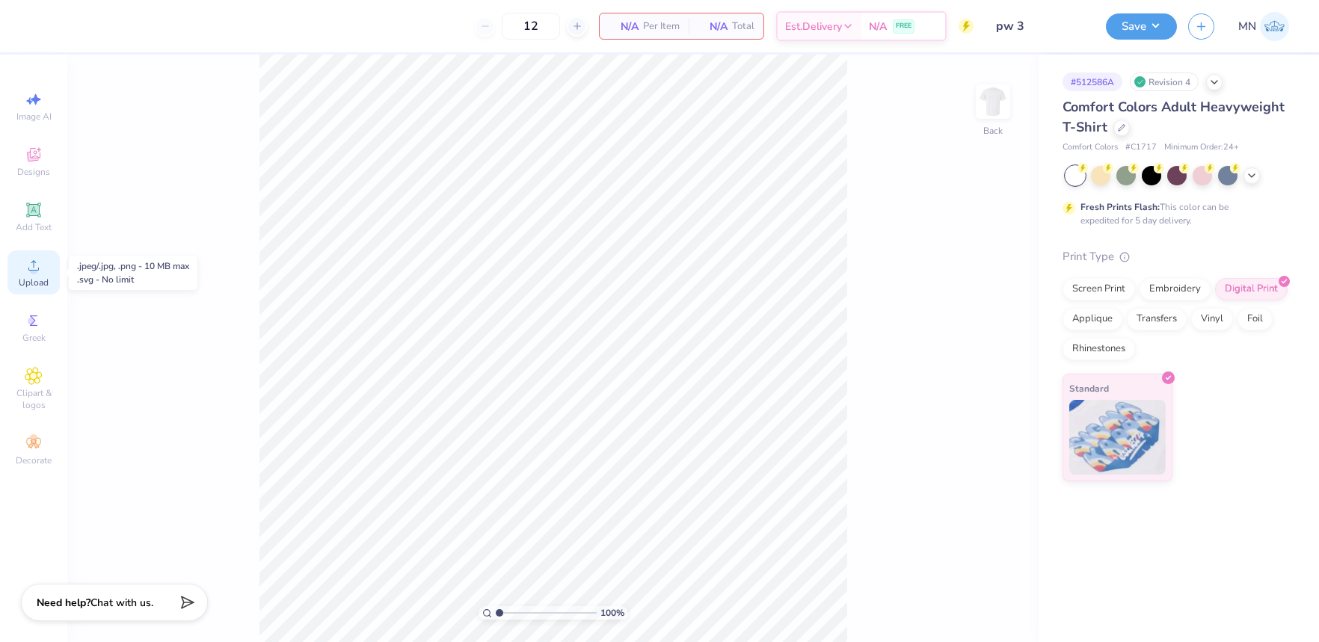
drag, startPoint x: 18, startPoint y: 270, endPoint x: 34, endPoint y: 268, distance: 15.9
click at [19, 270] on div "Upload" at bounding box center [33, 272] width 52 height 44
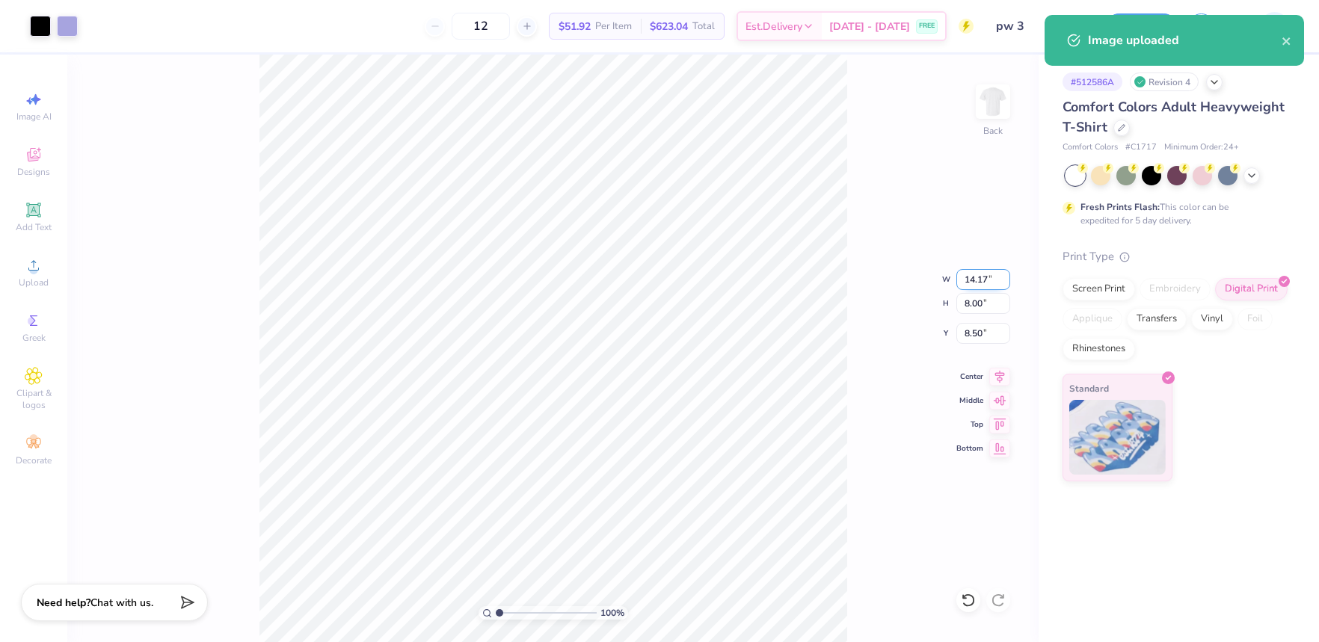
click at [985, 283] on input "14.17" at bounding box center [983, 279] width 54 height 21
type input "3.50"
type input "1.98"
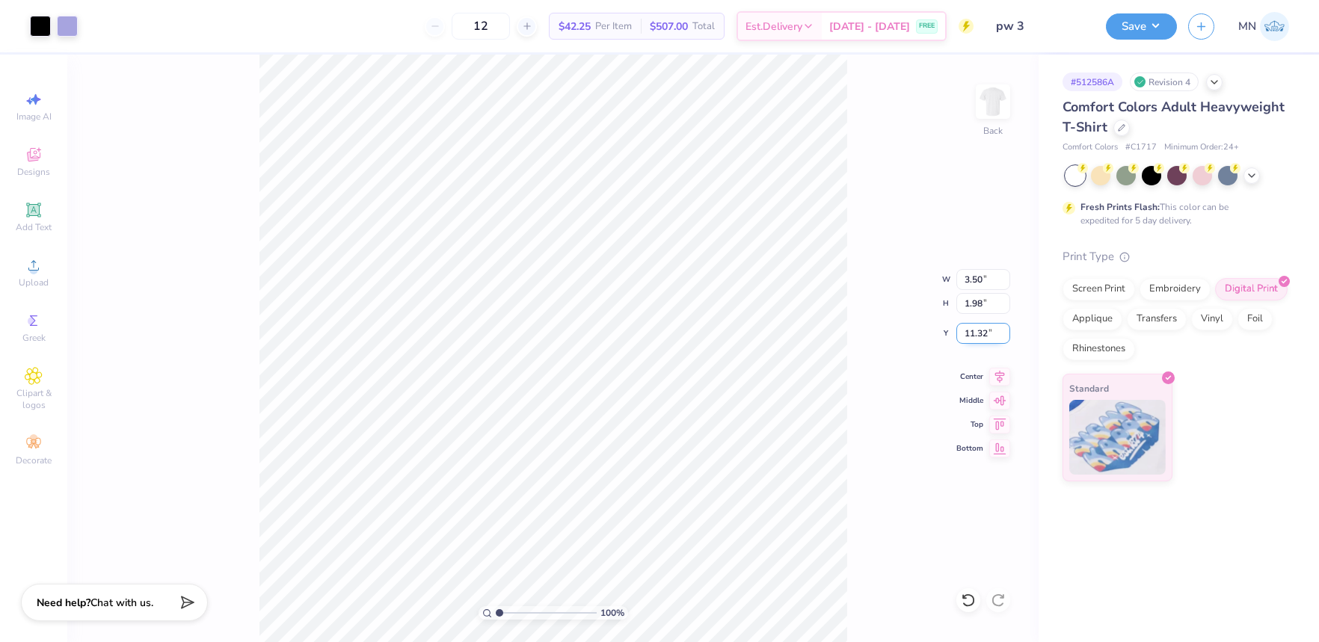
click at [978, 331] on input "11.32" at bounding box center [983, 333] width 54 height 21
type input "3.00"
click at [993, 95] on img at bounding box center [993, 102] width 60 height 60
click at [46, 265] on div "Upload" at bounding box center [33, 272] width 52 height 44
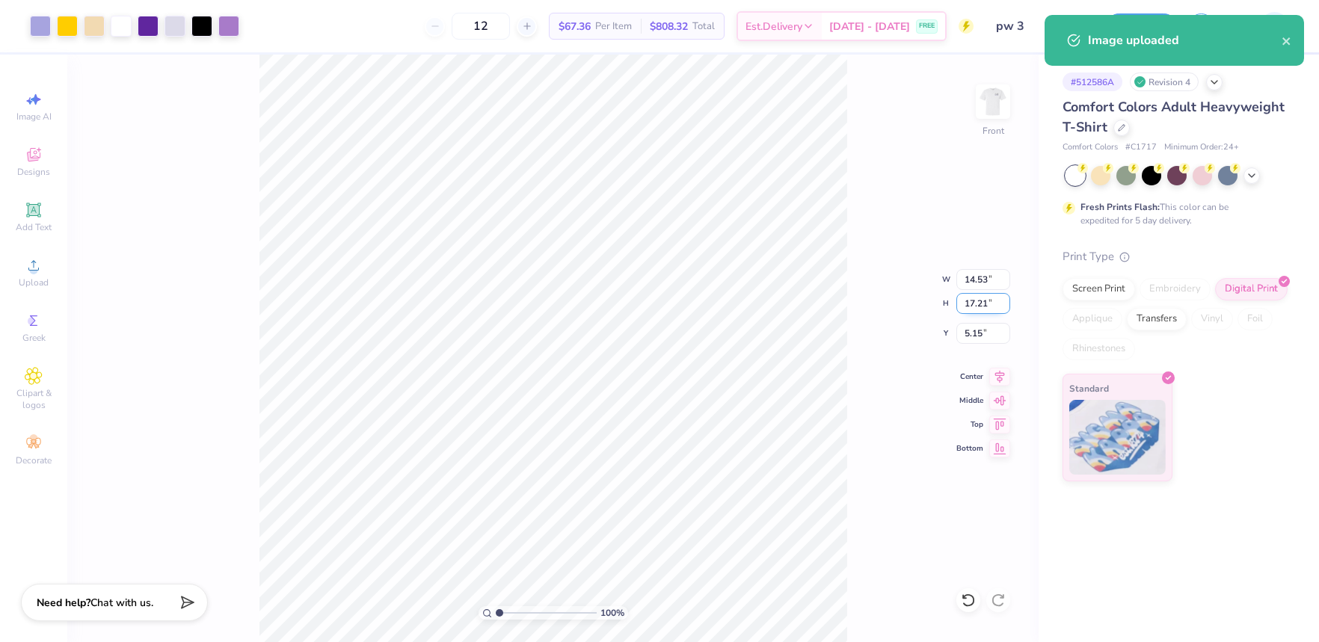
click at [965, 296] on input "17.21" at bounding box center [983, 303] width 54 height 21
type input "15"
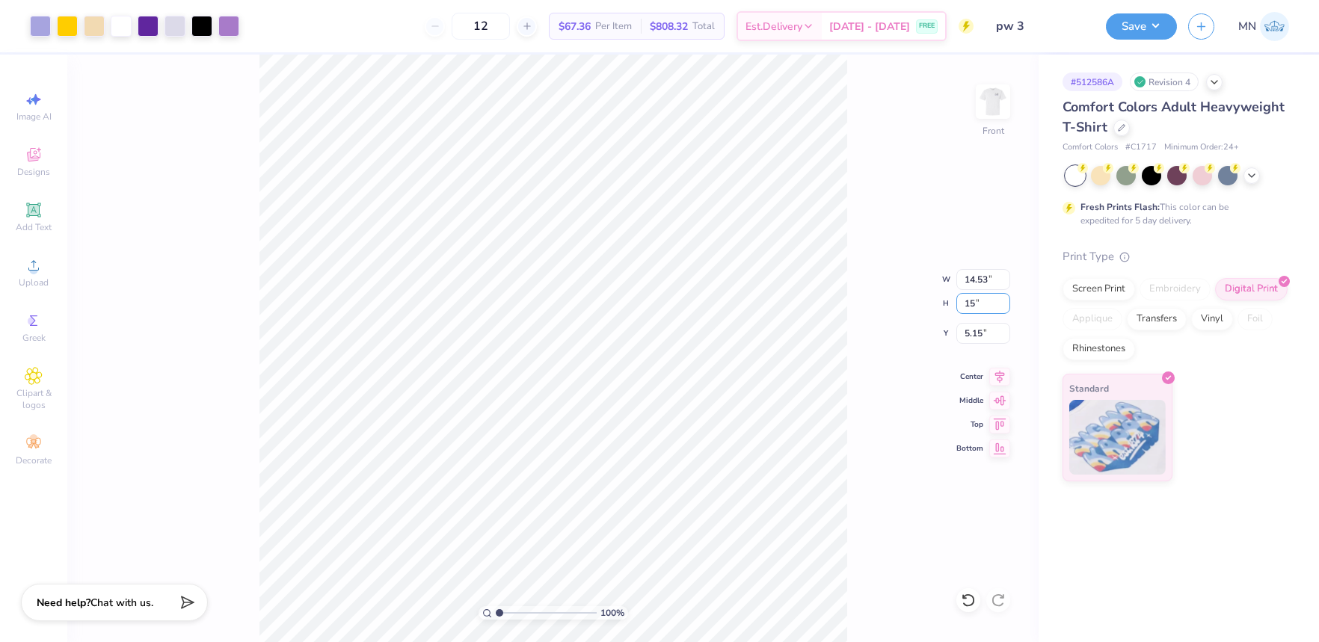
type input "12.67"
type input "15.00"
type input "6.25"
drag, startPoint x: 975, startPoint y: 278, endPoint x: 986, endPoint y: 282, distance: 11.8
click at [975, 278] on input "12.67" at bounding box center [983, 279] width 54 height 21
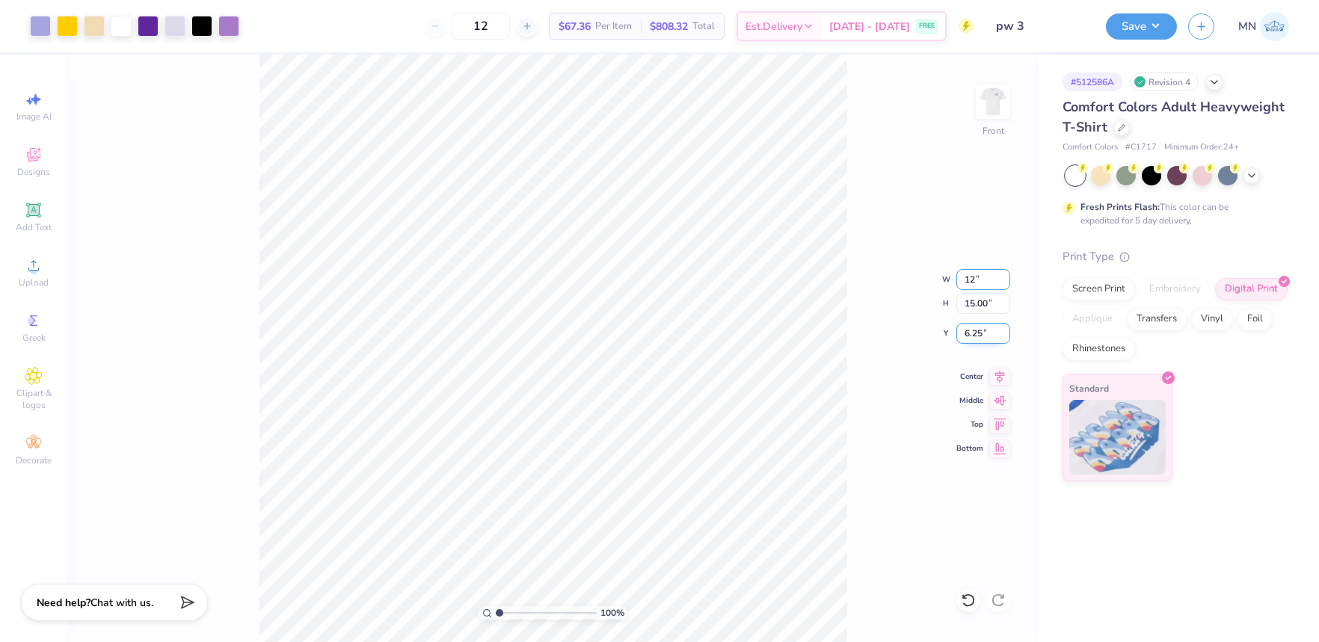
type input "12.00"
type input "14.21"
drag, startPoint x: 980, startPoint y: 336, endPoint x: 993, endPoint y: 343, distance: 14.7
click at [980, 336] on input "6.65" at bounding box center [983, 333] width 54 height 21
type input "3.00"
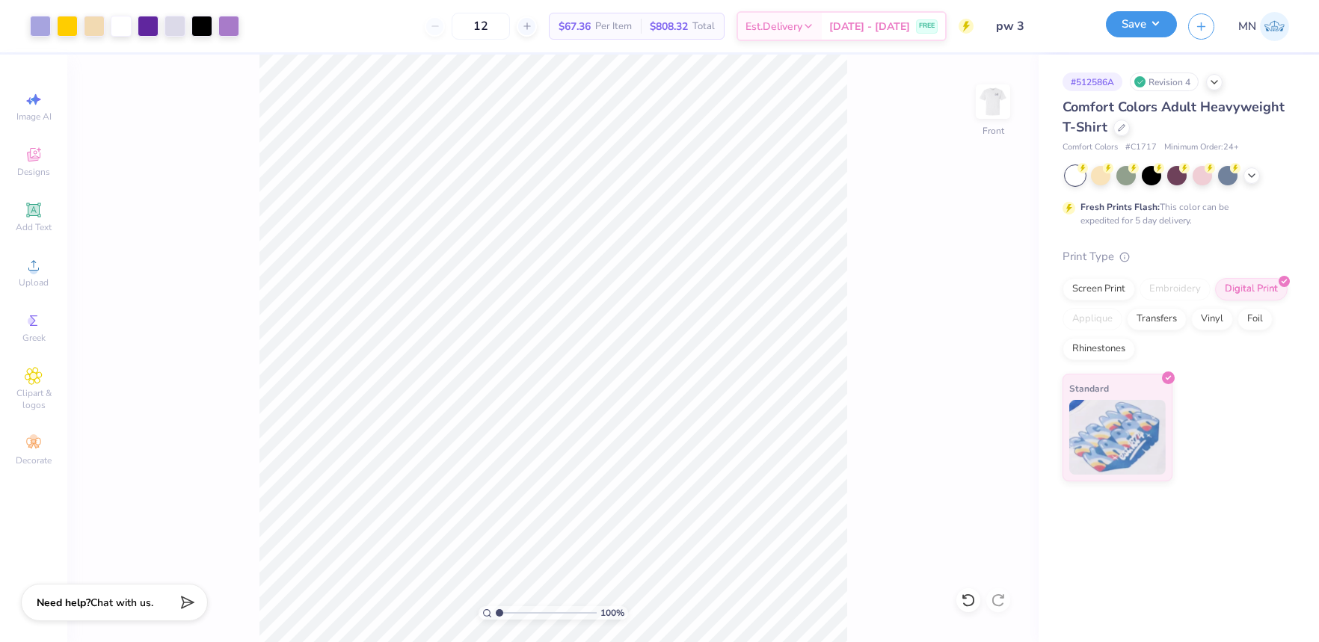
drag, startPoint x: 1167, startPoint y: 25, endPoint x: 1160, endPoint y: 36, distance: 12.9
click at [1167, 25] on button "Save" at bounding box center [1141, 24] width 71 height 26
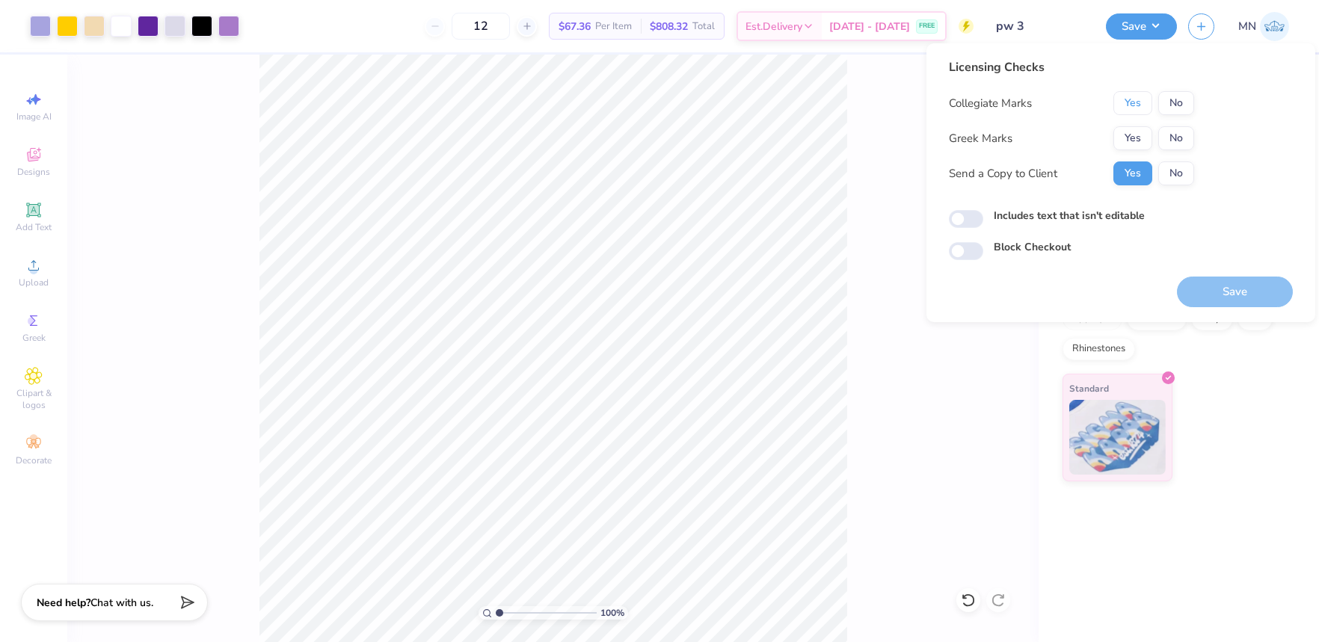
drag, startPoint x: 1138, startPoint y: 104, endPoint x: 1137, endPoint y: 118, distance: 14.2
click at [1138, 105] on button "Yes" at bounding box center [1132, 103] width 39 height 24
click at [1134, 136] on button "Yes" at bounding box center [1132, 138] width 39 height 24
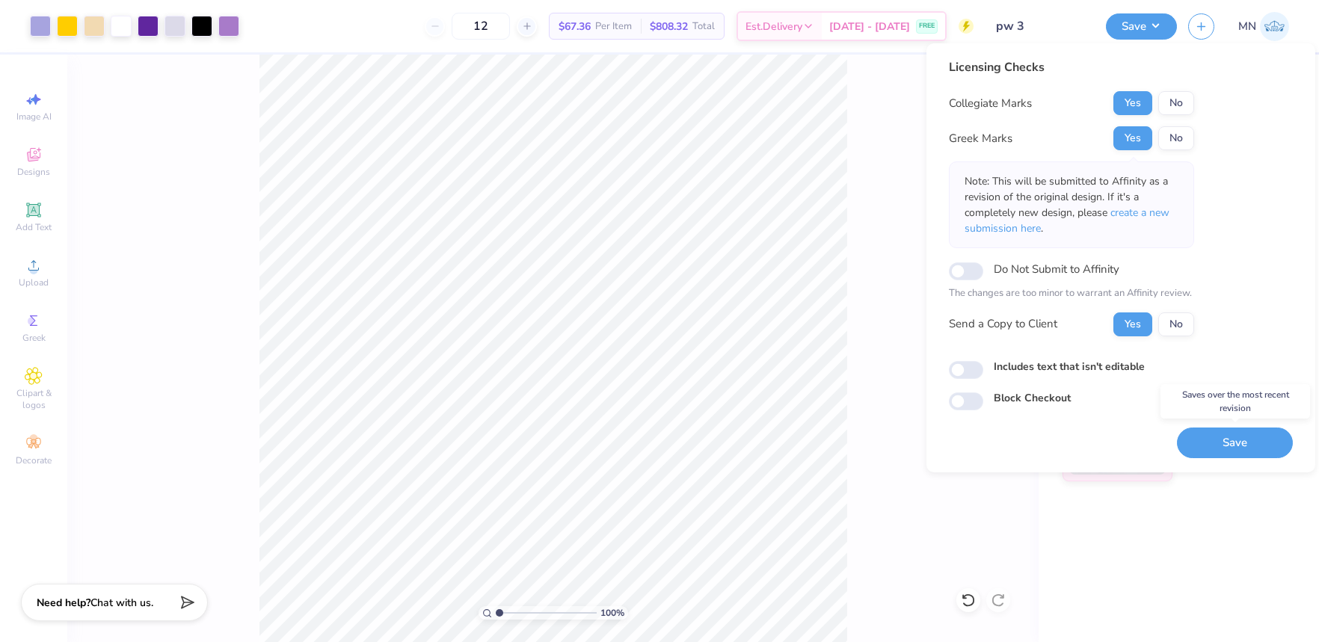
drag, startPoint x: 1229, startPoint y: 431, endPoint x: 1220, endPoint y: 360, distance: 71.7
click at [1229, 431] on button "Save" at bounding box center [1235, 443] width 116 height 31
